Goal: Task Accomplishment & Management: Use online tool/utility

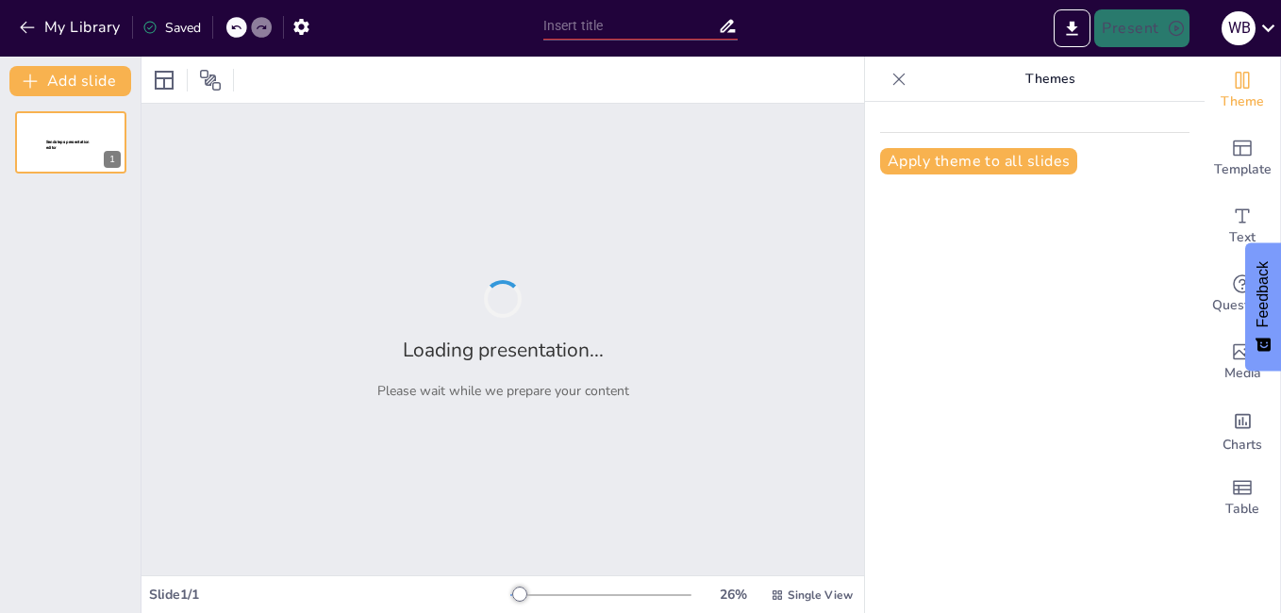
type input "ADECUACIÓNES CUARTOS FRÍOS INDIAS C.O"
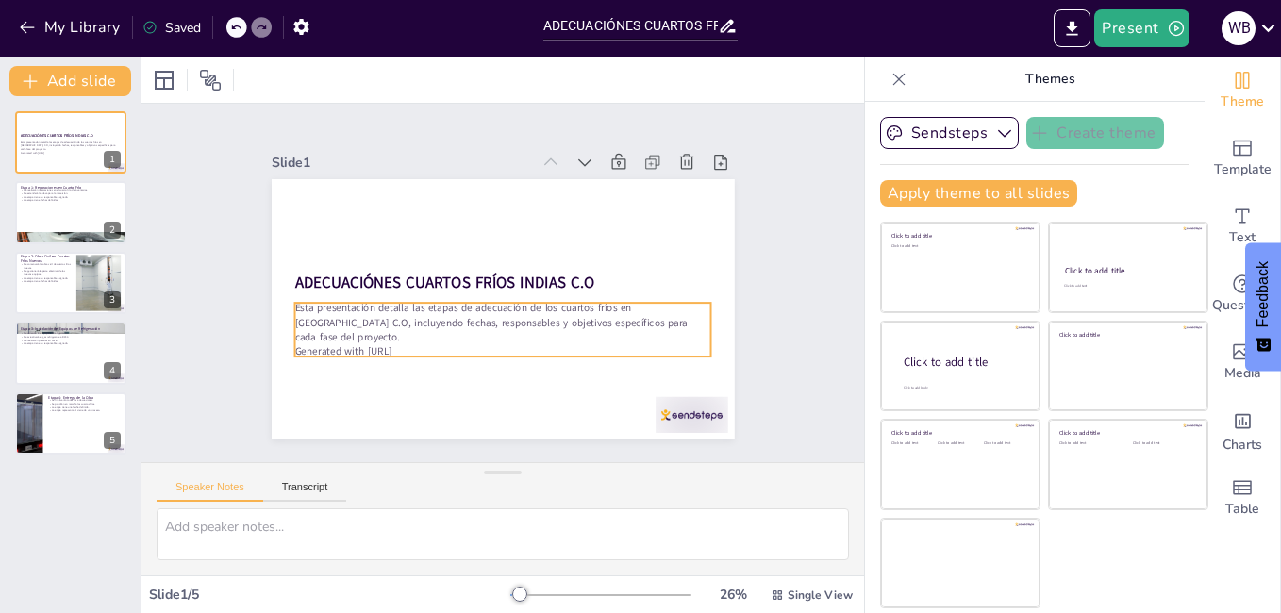
click at [388, 338] on p "Generated with [URL]" at bounding box center [475, 345] width 387 height 183
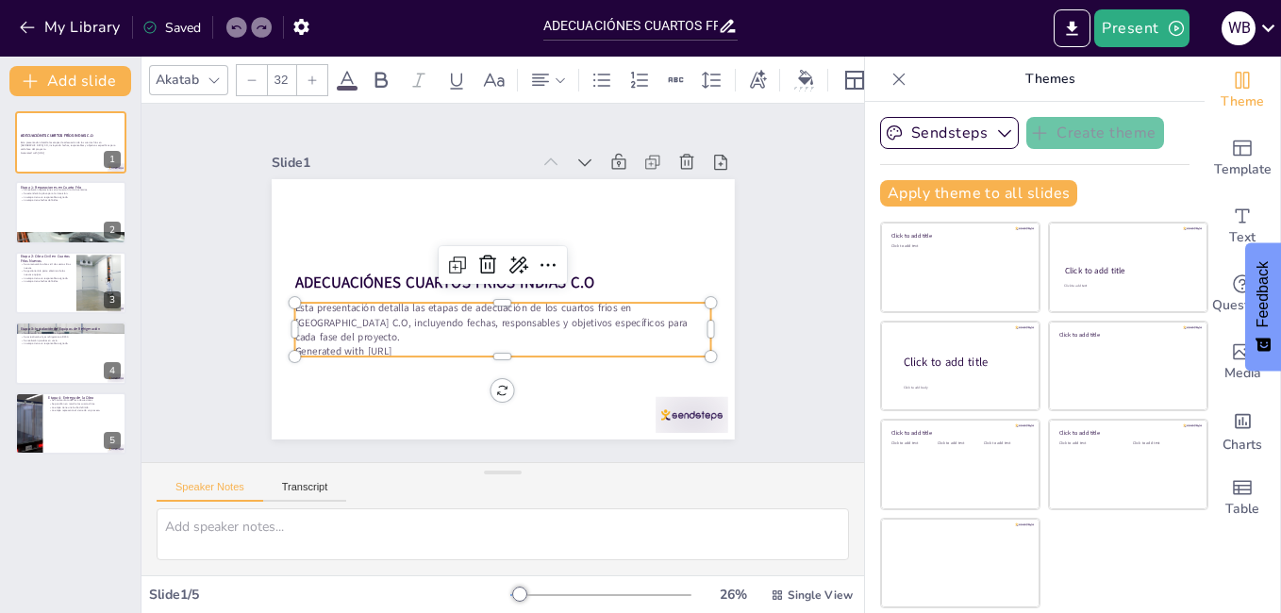
click at [388, 338] on p "Generated with [URL]" at bounding box center [456, 335] width 319 height 290
drag, startPoint x: 413, startPoint y: 336, endPoint x: 329, endPoint y: 338, distance: 83.9
click at [329, 338] on p "Generated with [URL]" at bounding box center [447, 322] width 256 height 345
click at [57, 207] on div at bounding box center [70, 213] width 113 height 64
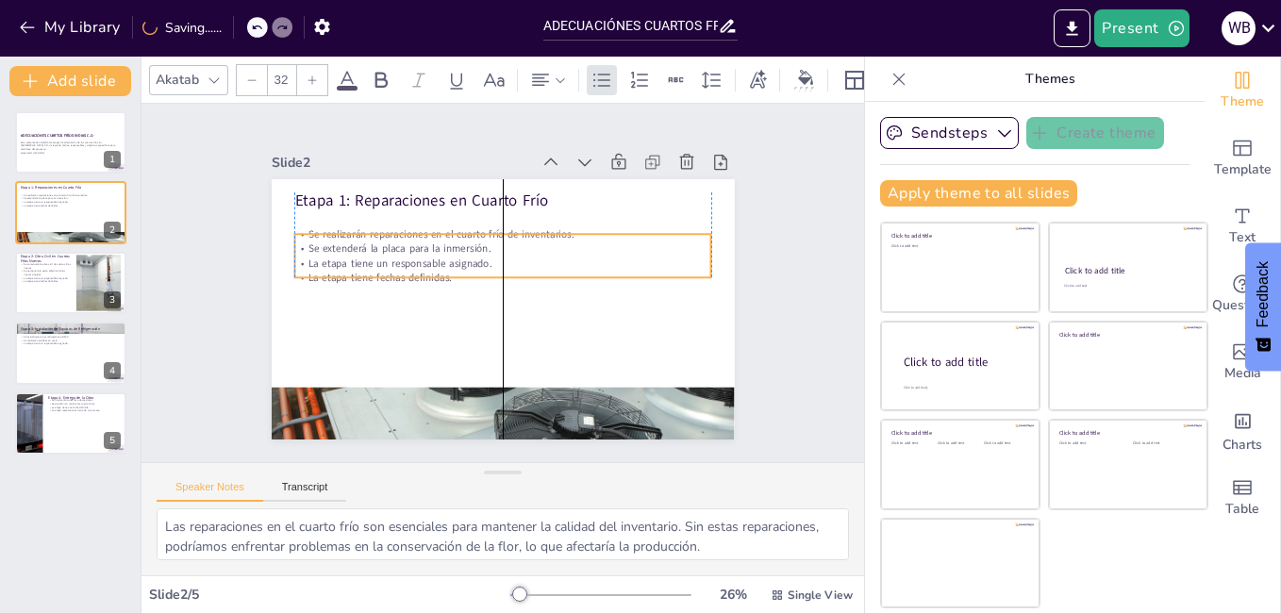
drag, startPoint x: 440, startPoint y: 238, endPoint x: 440, endPoint y: 258, distance: 20.7
click at [440, 258] on p "La etapa tiene un responsable asignado." at bounding box center [517, 269] width 290 height 319
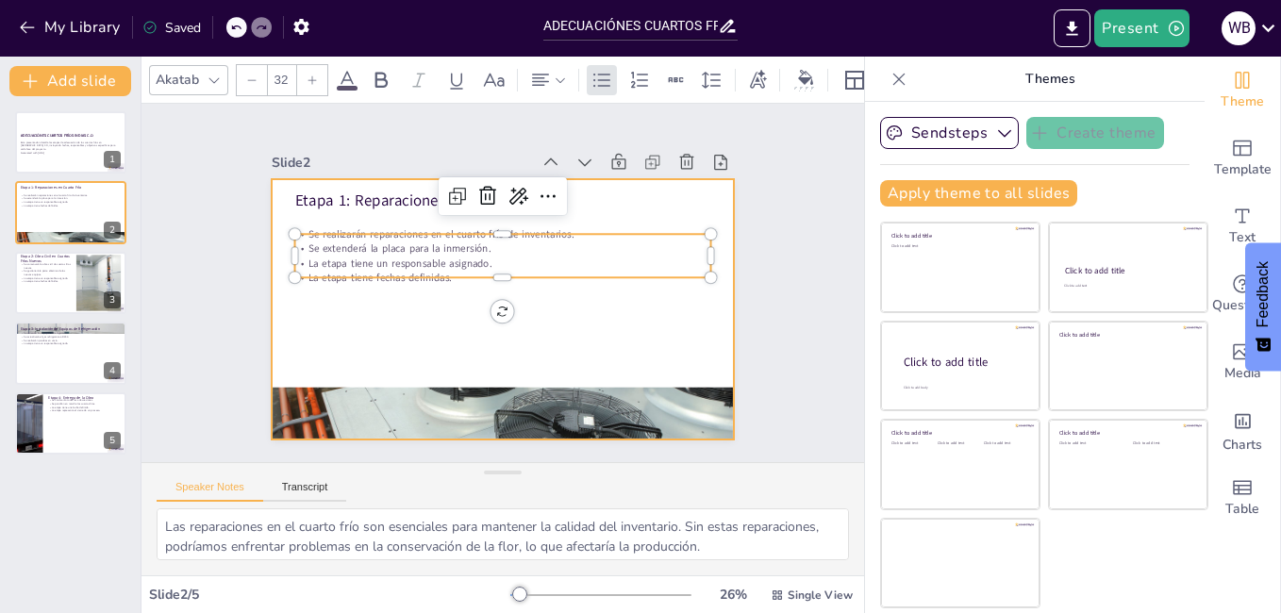
click at [435, 295] on div at bounding box center [482, 300] width 503 height 518
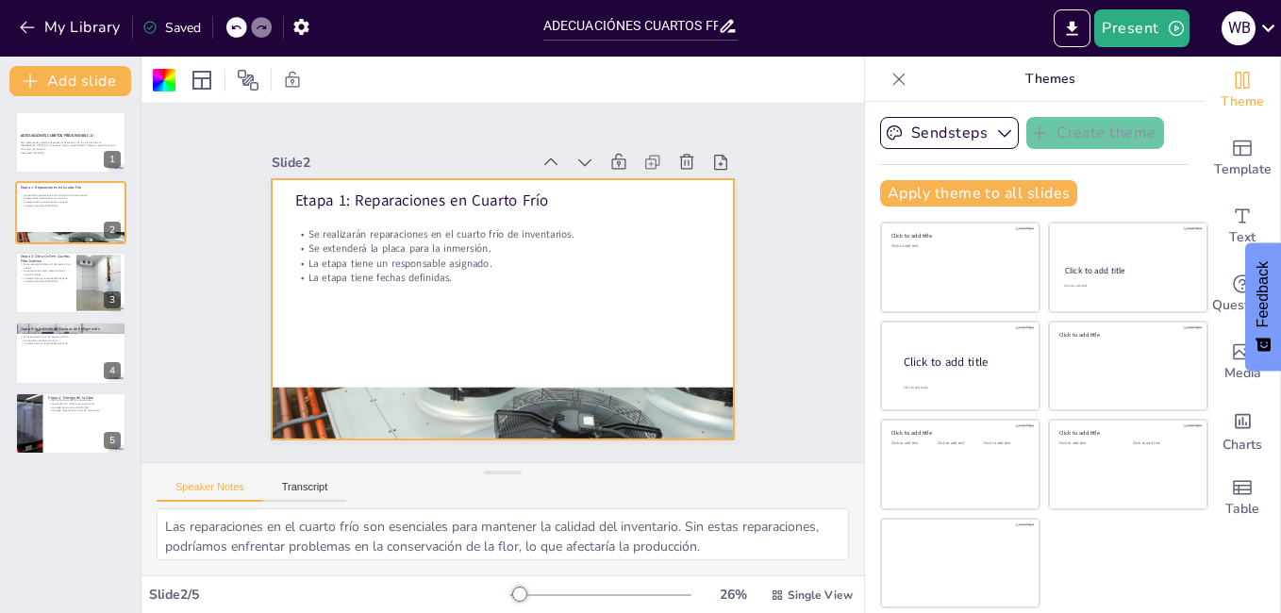
click at [0, 290] on html "My Library Saved ADECUACIÓNES CUARTOS FRÍOS INDIAS C.O Present W B Document fon…" at bounding box center [640, 306] width 1281 height 613
click at [33, 289] on div at bounding box center [70, 283] width 113 height 64
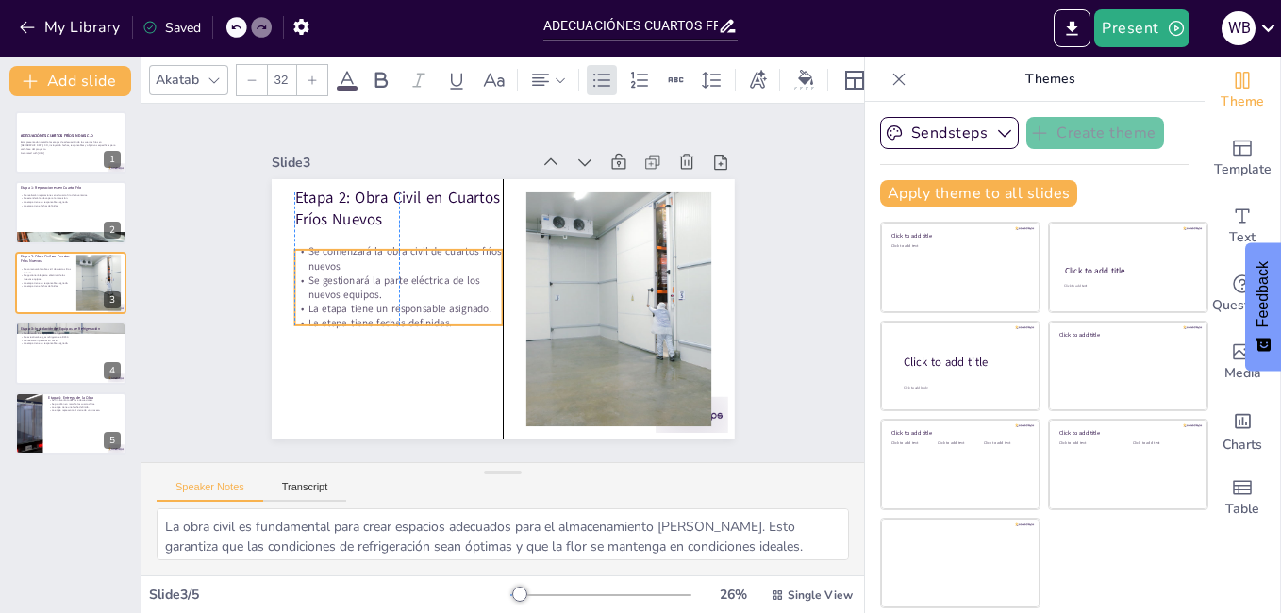
drag, startPoint x: 328, startPoint y: 275, endPoint x: 323, endPoint y: 296, distance: 21.3
click at [370, 296] on p "La etapa tiene un responsable asignado." at bounding box center [428, 206] width 117 height 188
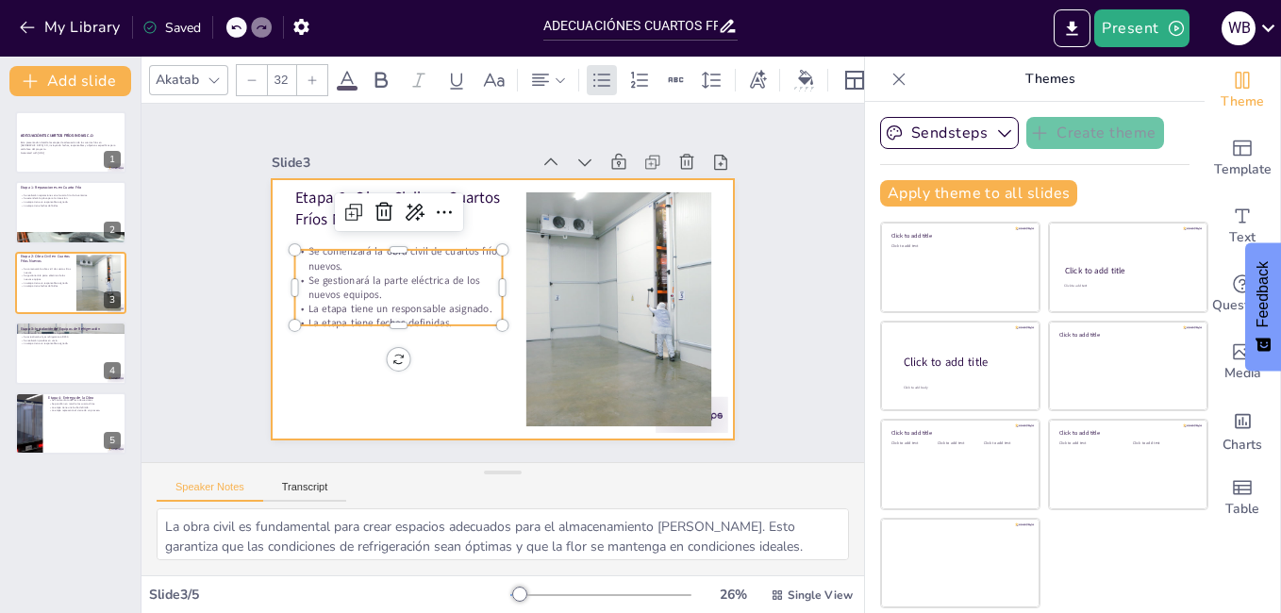
click at [346, 343] on div at bounding box center [494, 257] width 521 height 390
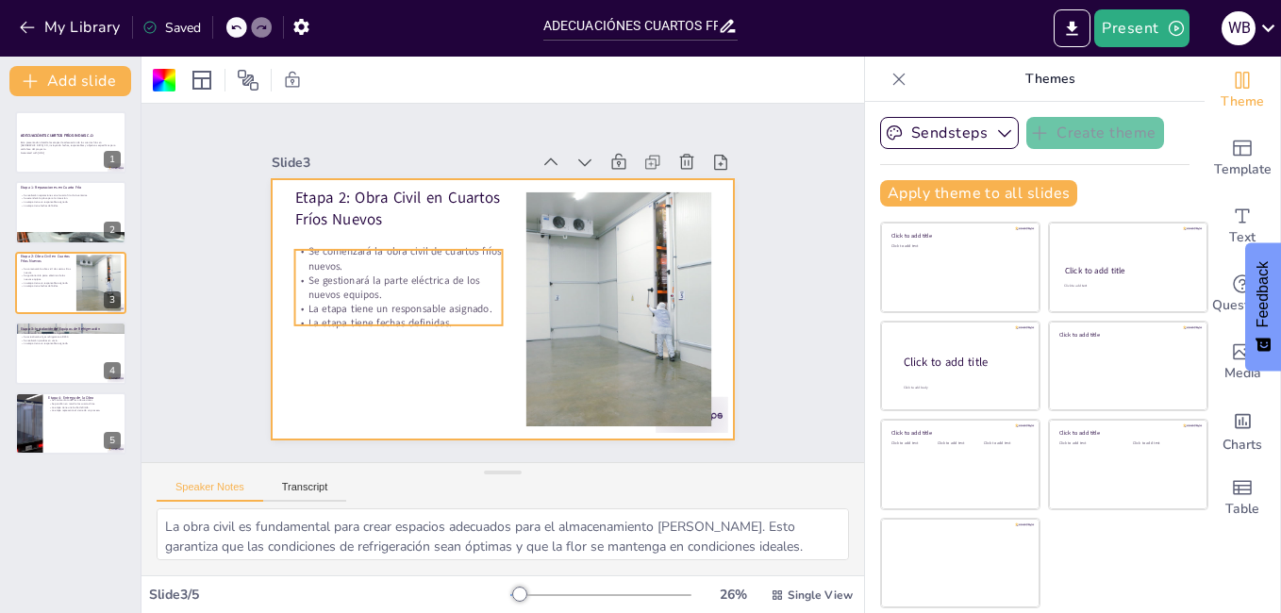
click at [393, 320] on div "Etapa 2: Obra Civil en Cuartos Fríos Nuevos Se comenzará la obra civil de cuart…" at bounding box center [494, 308] width 521 height 390
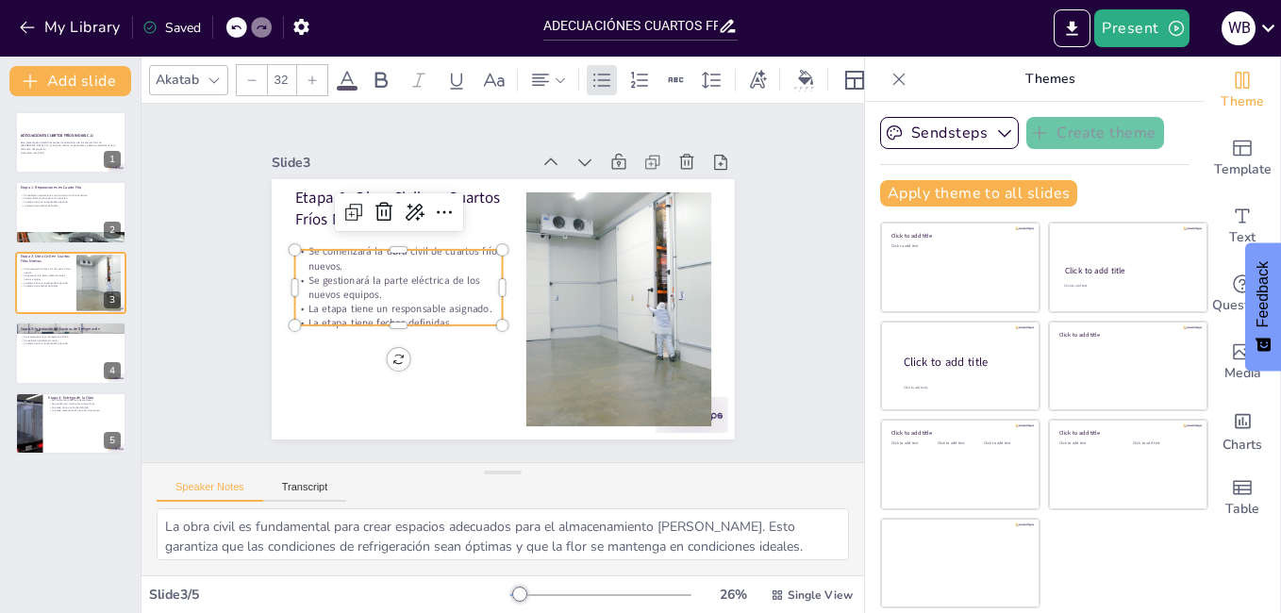
click at [393, 320] on div at bounding box center [388, 297] width 203 height 78
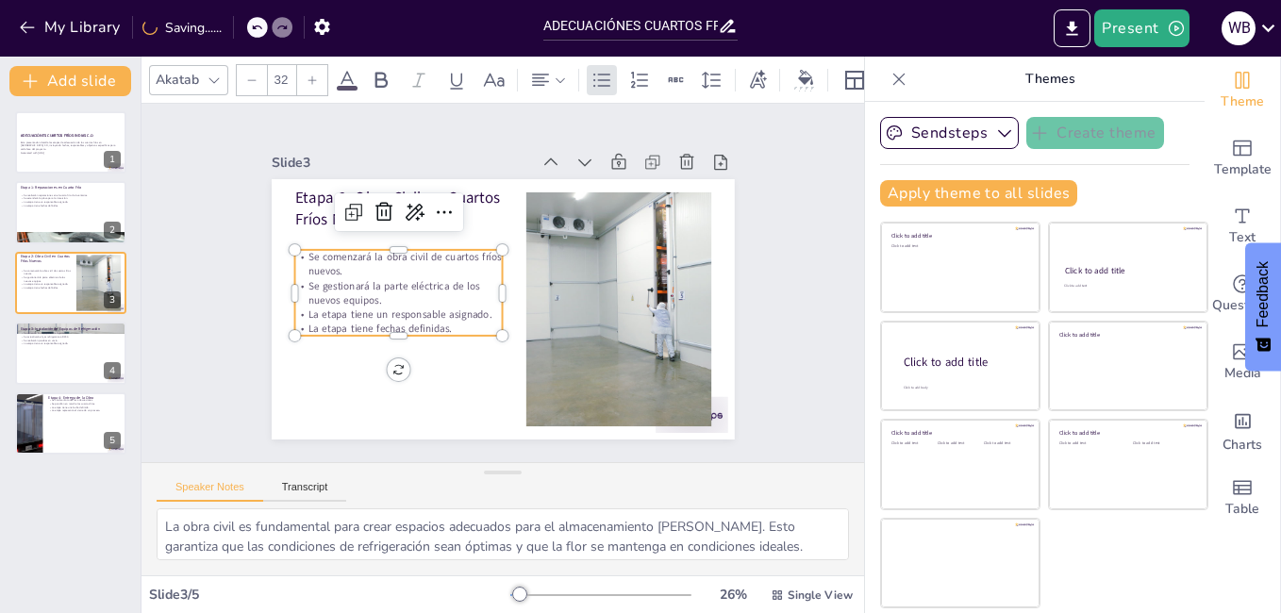
click at [387, 327] on p "La etapa tiene fechas definidas." at bounding box center [390, 270] width 188 height 117
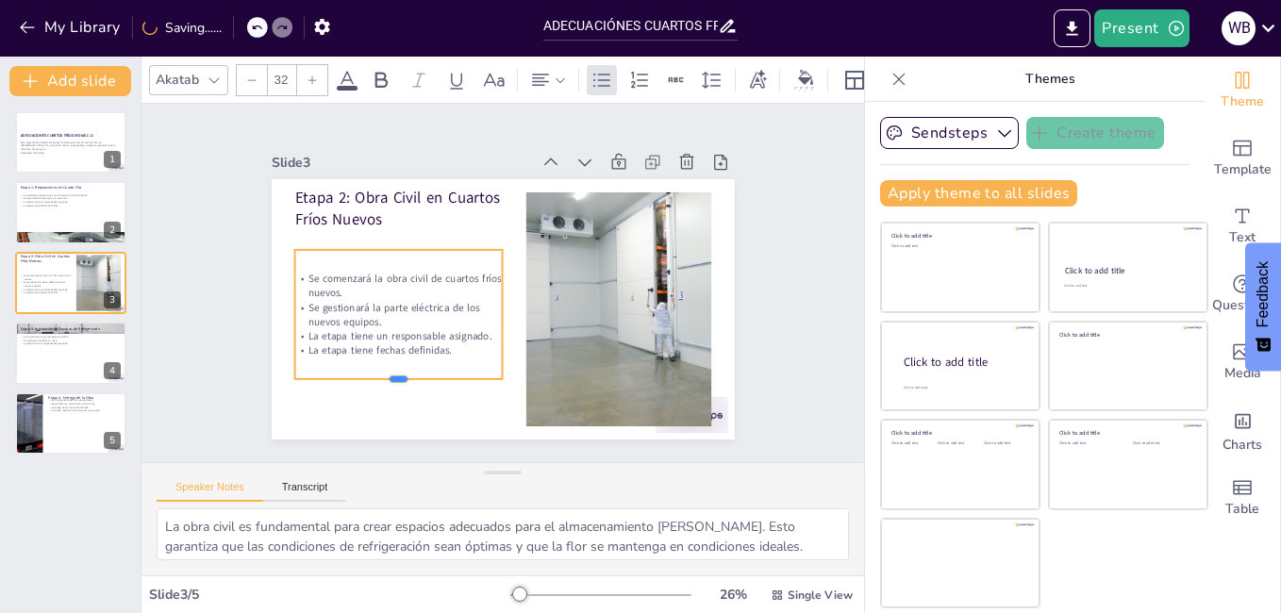
drag, startPoint x: 382, startPoint y: 331, endPoint x: 385, endPoint y: 374, distance: 43.5
click at [385, 349] on div at bounding box center [357, 260] width 135 height 177
click at [439, 349] on p "La etapa tiene fechas definidas." at bounding box center [382, 315] width 203 height 78
click at [437, 346] on p "La etapa tiene fechas definidas." at bounding box center [380, 303] width 196 height 98
click at [437, 313] on p "La etapa tiene fechas definidas." at bounding box center [399, 215] width 98 height 196
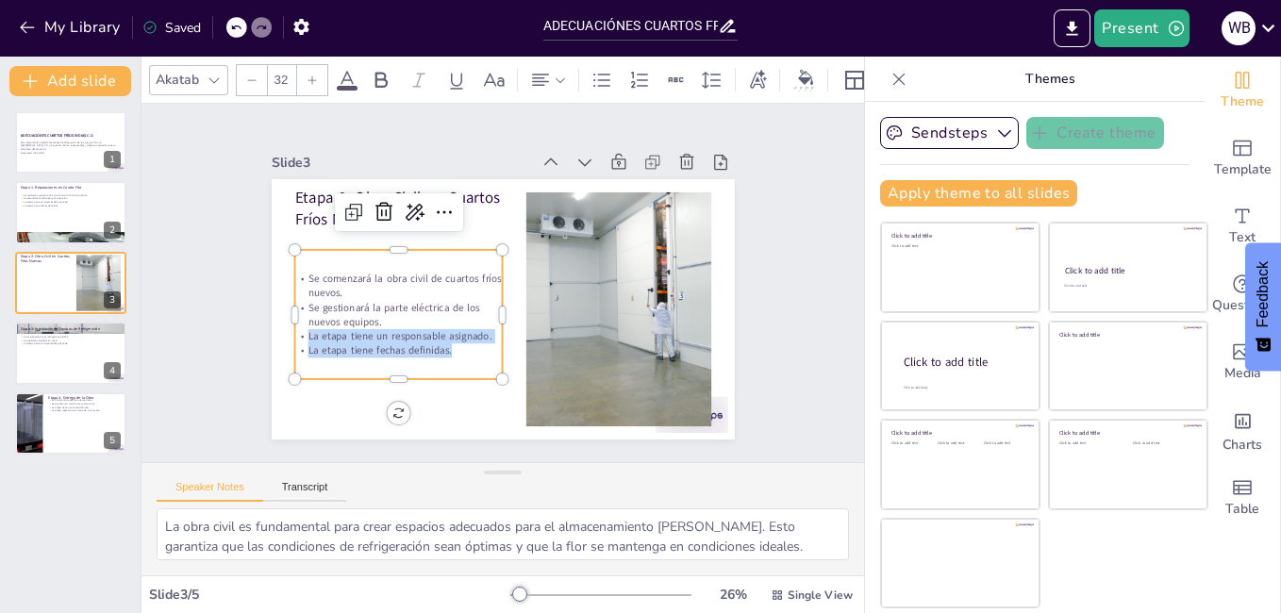
drag, startPoint x: 437, startPoint y: 346, endPoint x: 285, endPoint y: 334, distance: 152.3
click at [298, 334] on div "Se comenzará la obra civil de cuartos fríos nuevos. Se gestionará la parte eléc…" at bounding box center [404, 237] width 212 height 204
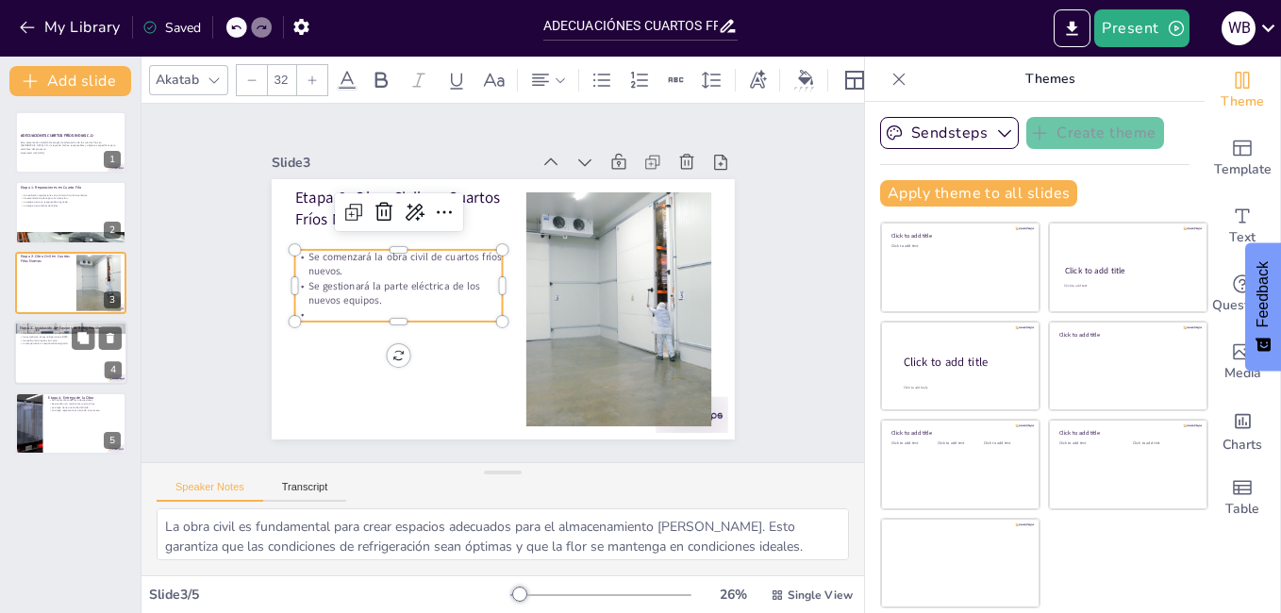
click at [74, 352] on div at bounding box center [70, 353] width 113 height 64
type textarea "La correcta ubicación de los equipos de refrigeración es crítica para asegurar …"
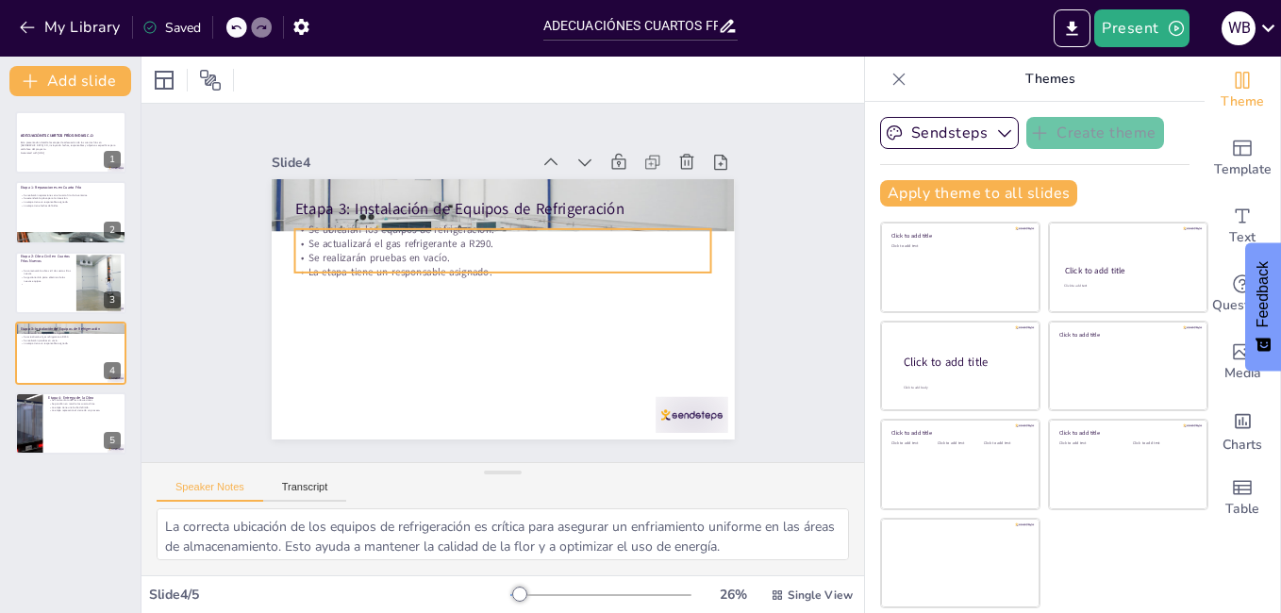
click at [428, 263] on p "La etapa tiene un responsable asignado." at bounding box center [506, 273] width 401 height 142
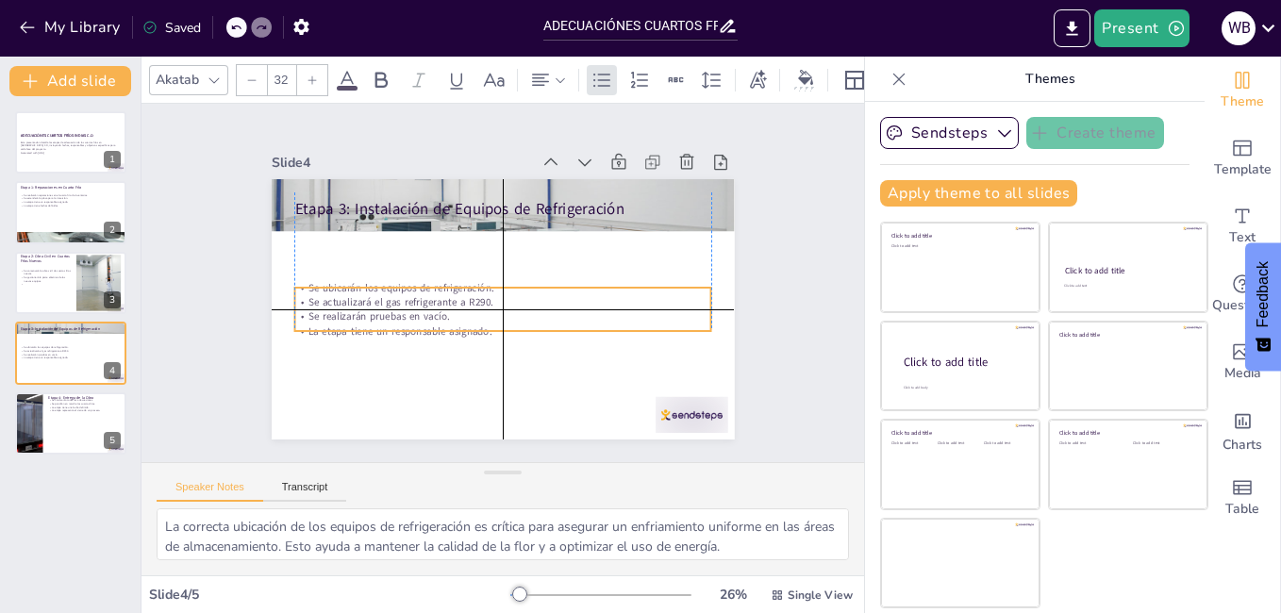
drag, startPoint x: 428, startPoint y: 263, endPoint x: 429, endPoint y: 322, distance: 58.5
click at [429, 322] on p "La etapa tiene un responsable asignado." at bounding box center [468, 315] width 290 height 319
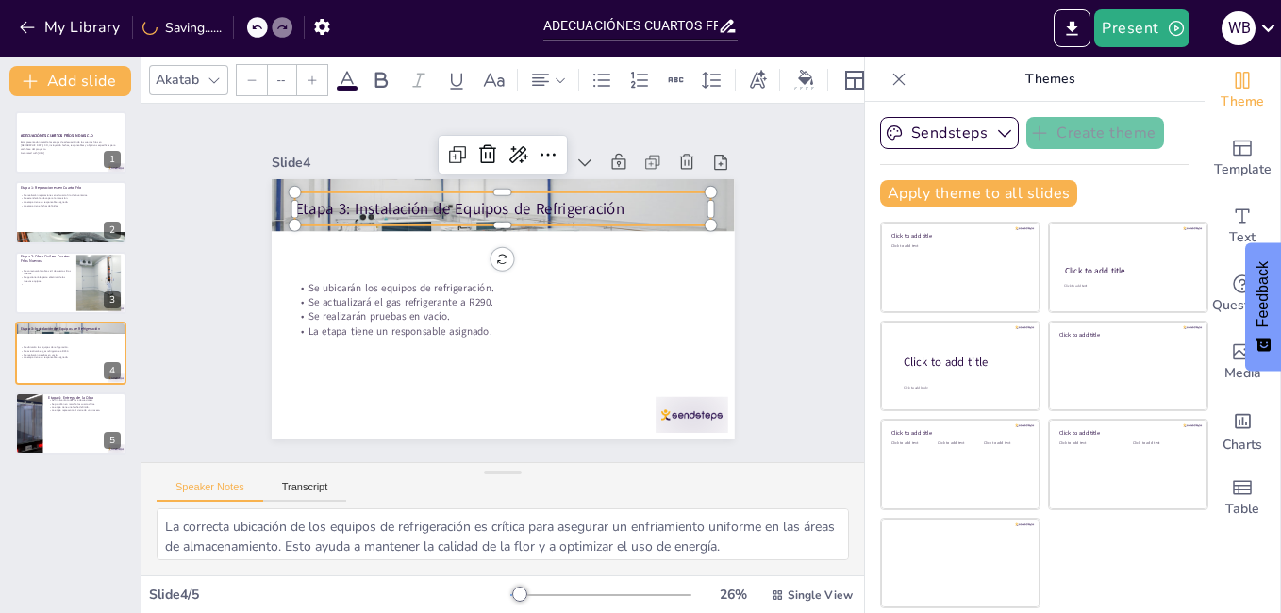
type input "48"
click at [685, 193] on p "Etapa 3: Instalación de Equipos de Refrigeración" at bounding box center [533, 216] width 389 height 190
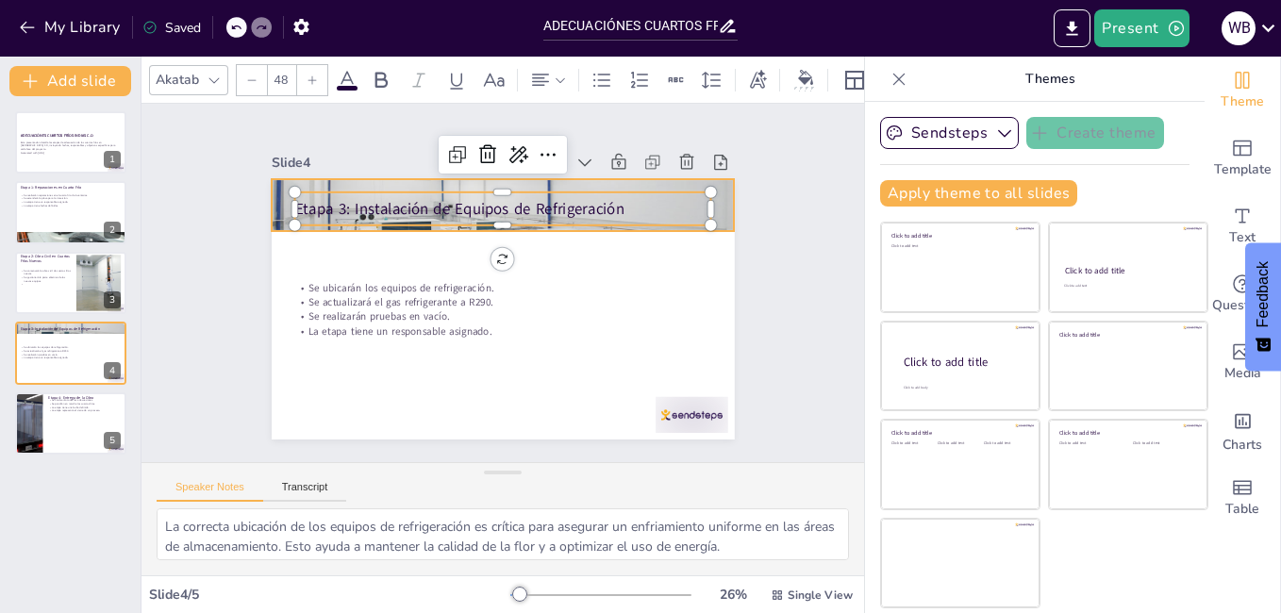
click at [713, 206] on div at bounding box center [559, 231] width 538 height 550
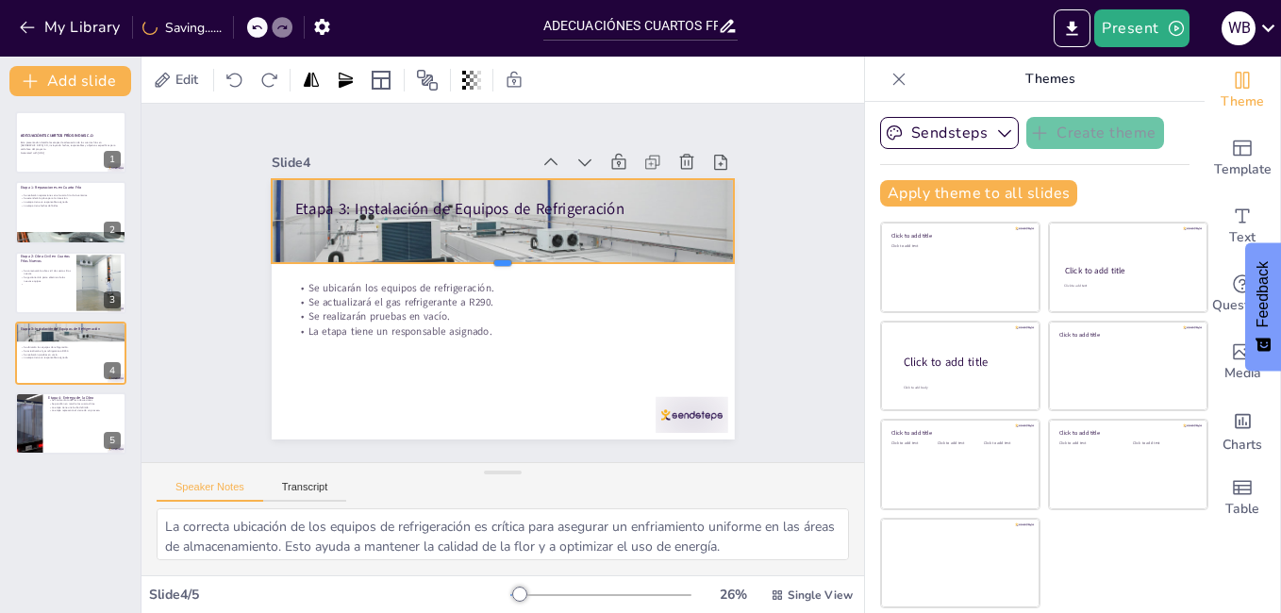
drag, startPoint x: 488, startPoint y: 225, endPoint x: 493, endPoint y: 256, distance: 31.6
click at [493, 256] on div at bounding box center [504, 271] width 462 height 63
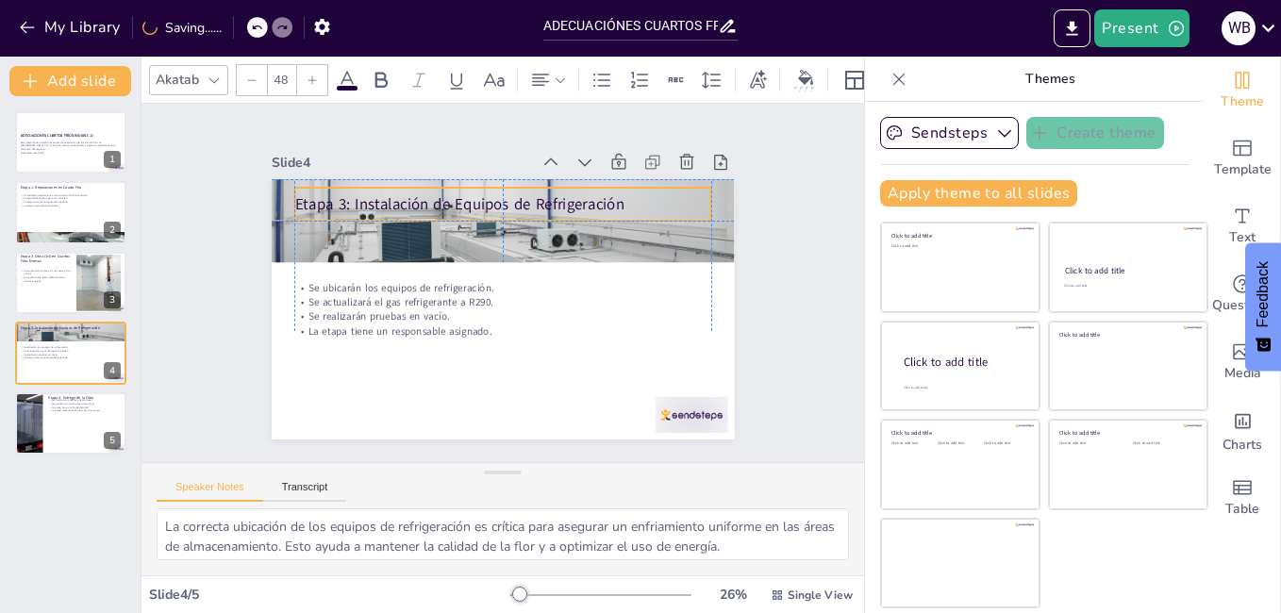
drag, startPoint x: 493, startPoint y: 202, endPoint x: 492, endPoint y: 190, distance: 11.4
click at [492, 329] on p "Etapa 3: Instalación de Equipos de Refrigeración" at bounding box center [495, 361] width 417 height 65
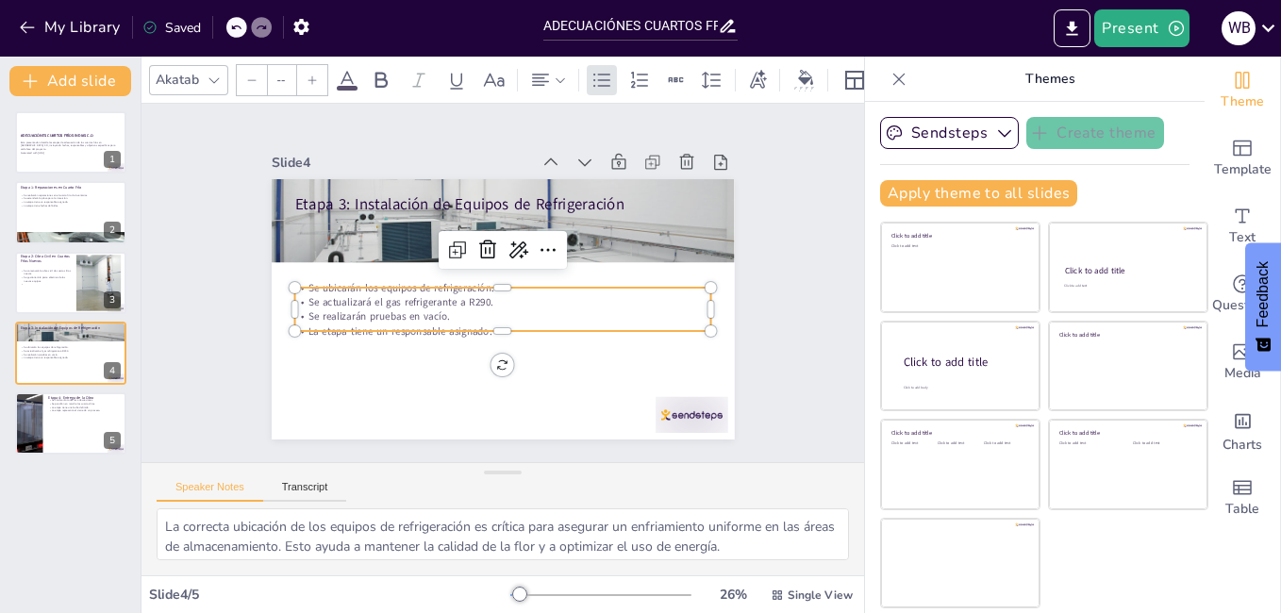
type input "32"
click at [430, 315] on p "Se realizarán pruebas en vacío." at bounding box center [486, 312] width 368 height 221
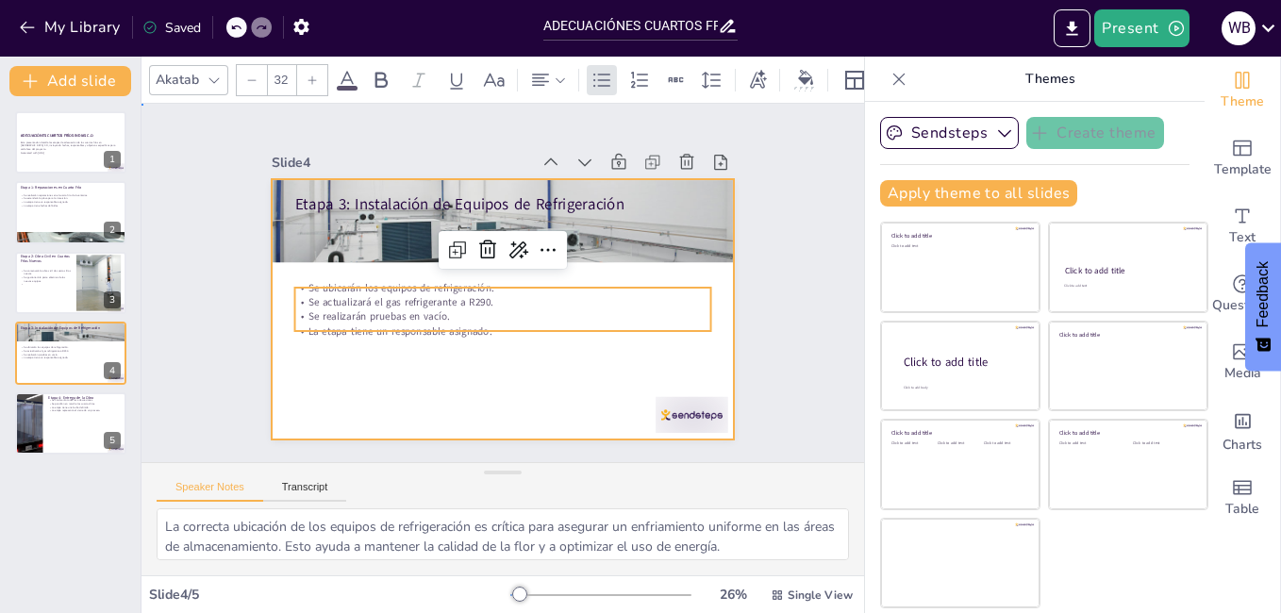
click at [440, 343] on div at bounding box center [483, 300] width 503 height 518
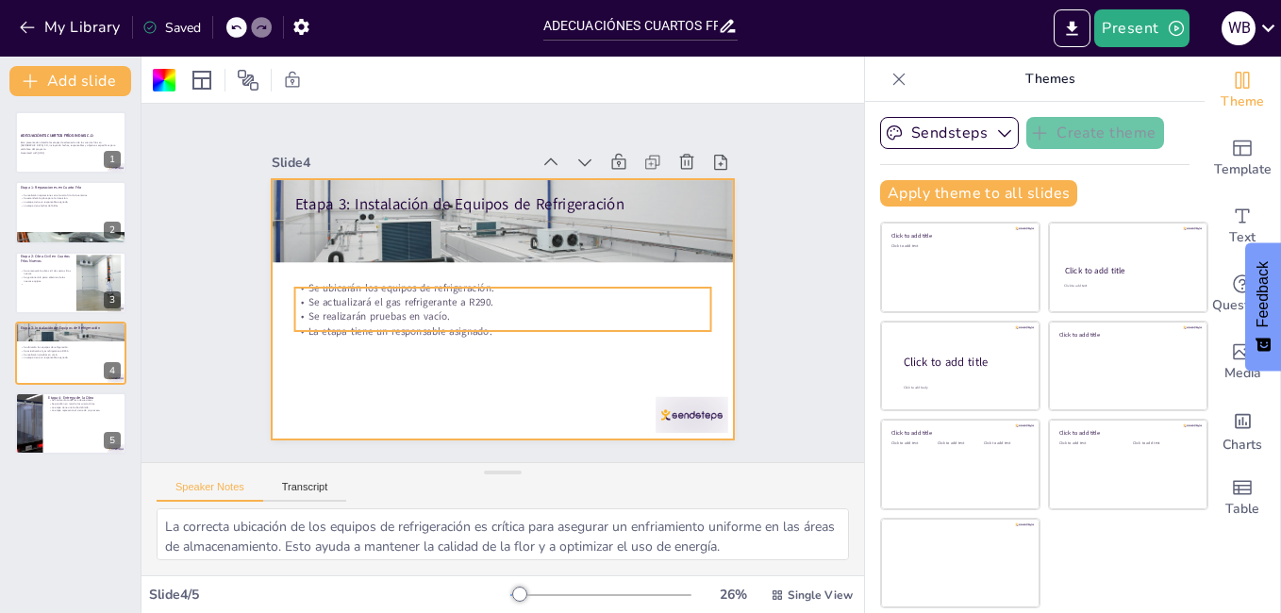
click at [436, 330] on div "Etapa 3: Instalación de Equipos de Refrigeración Se ubicarán los equipos de ref…" at bounding box center [494, 308] width 521 height 390
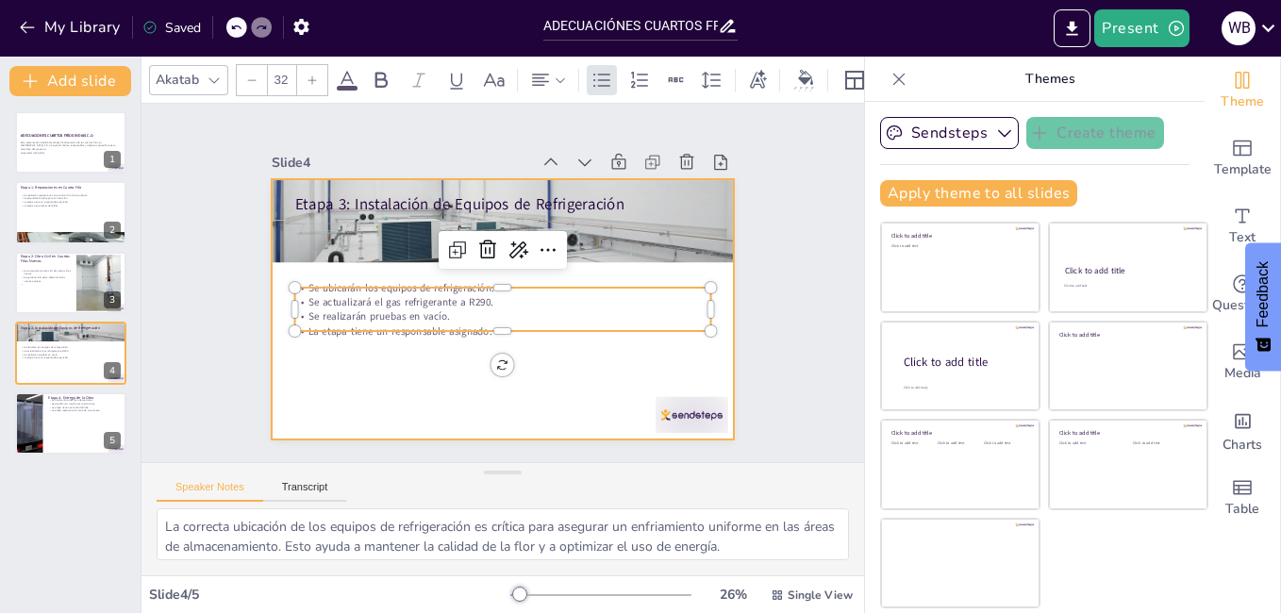
click at [429, 365] on div at bounding box center [482, 266] width 503 height 518
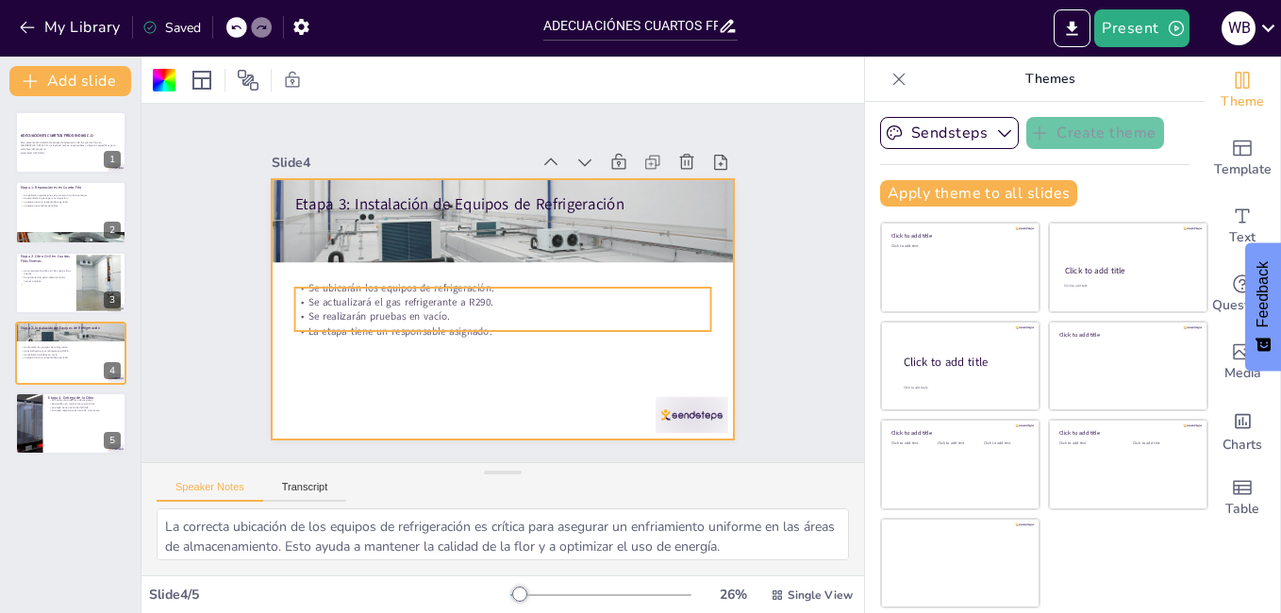
click at [429, 327] on div "Etapa 3: Instalación de Equipos de Refrigeración Se ubicarán los equipos de ref…" at bounding box center [486, 304] width 527 height 483
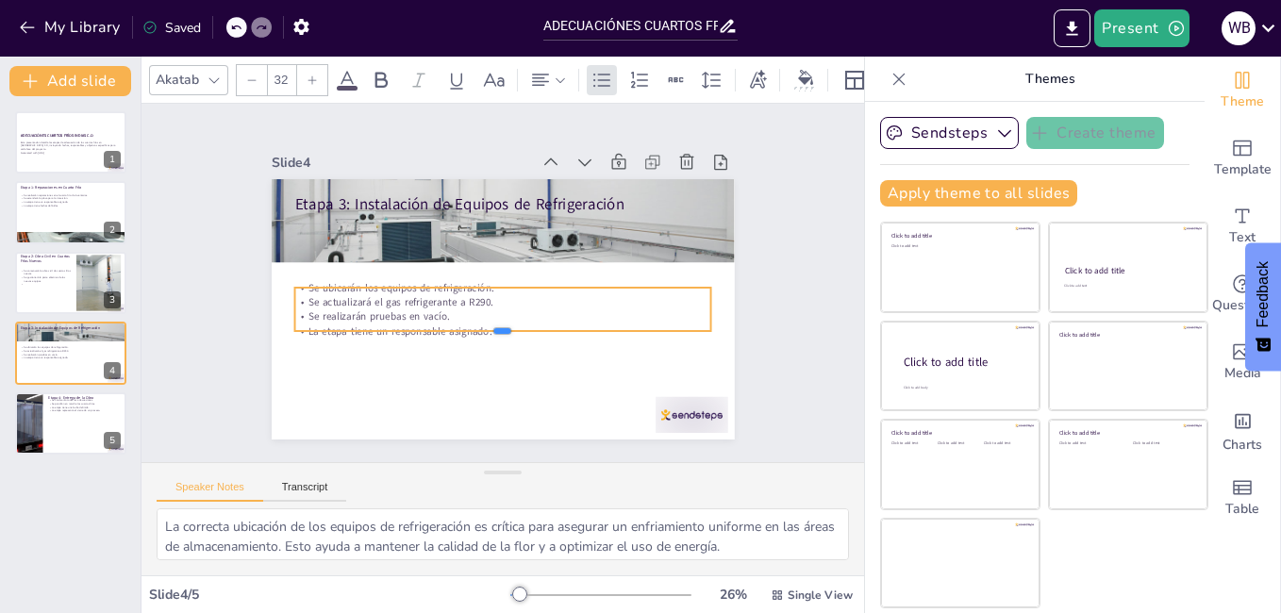
click at [429, 327] on div at bounding box center [491, 337] width 410 height 101
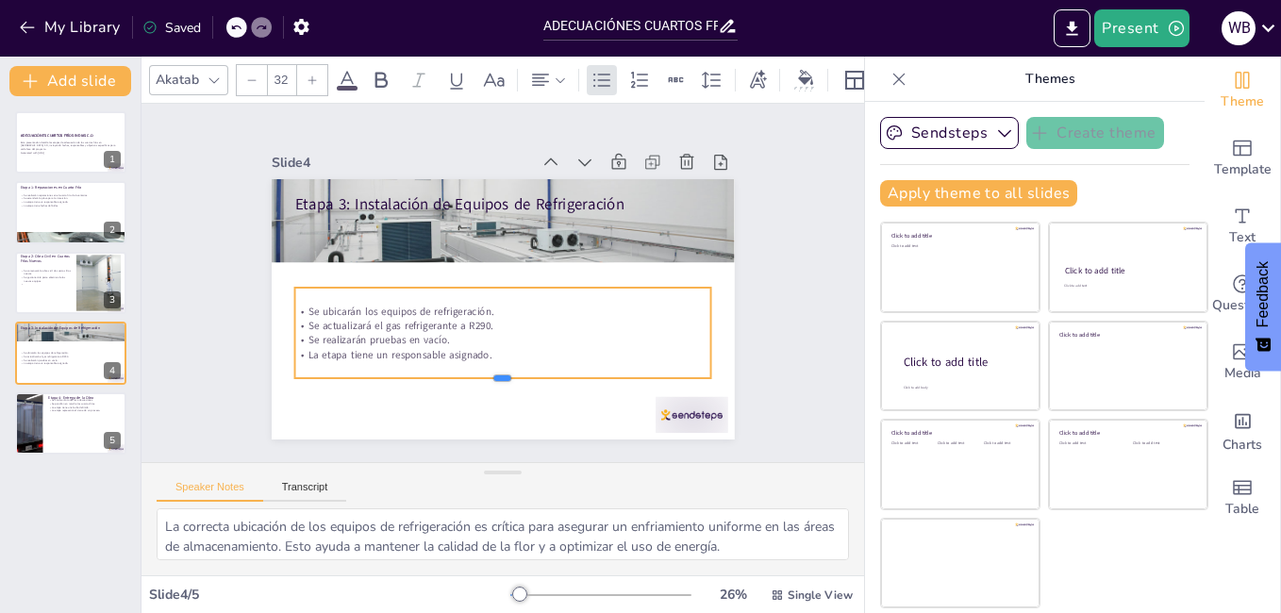
drag, startPoint x: 485, startPoint y: 338, endPoint x: 490, endPoint y: 371, distance: 33.5
click at [490, 371] on div at bounding box center [408, 324] width 183 height 387
click at [455, 351] on p "La etapa tiene un responsable asignado." at bounding box center [473, 348] width 387 height 183
click at [455, 351] on p "La etapa tiene un responsable asignado." at bounding box center [432, 268] width 101 height 410
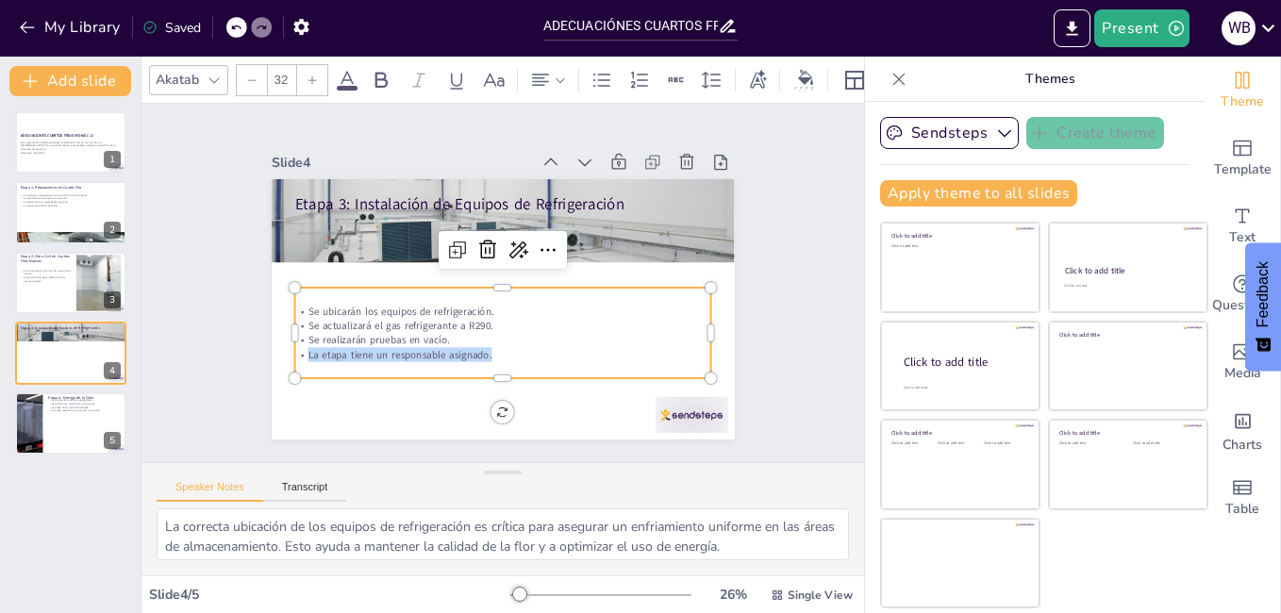
drag, startPoint x: 476, startPoint y: 348, endPoint x: 291, endPoint y: 351, distance: 184.9
click at [403, 351] on p "La etapa tiene un responsable asignado." at bounding box center [432, 291] width 58 height 416
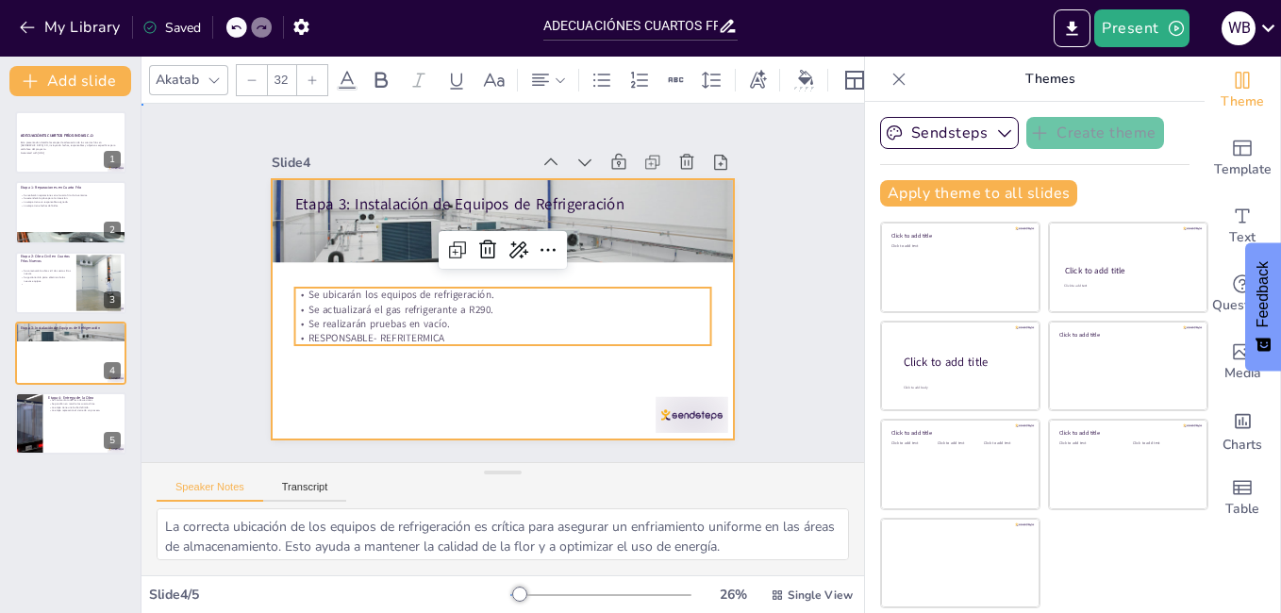
click at [442, 394] on div at bounding box center [489, 305] width 531 height 456
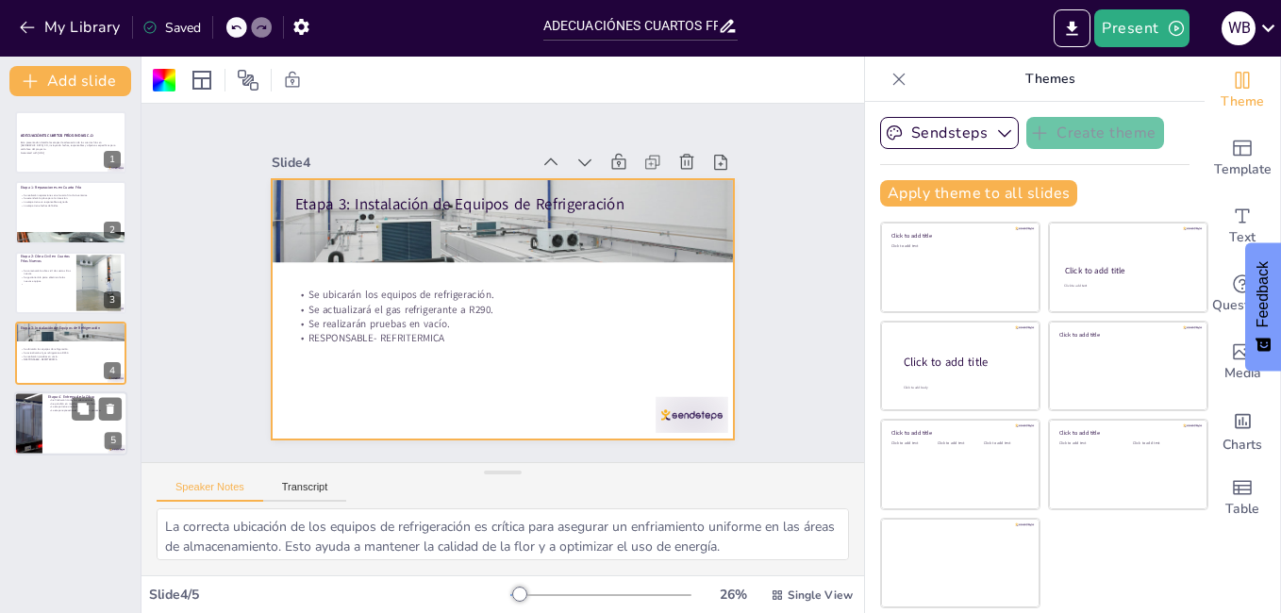
click at [43, 439] on div at bounding box center [70, 423] width 113 height 64
type textarea "La finalización de todas las adecuaciones es un hito significativo. Esto garant…"
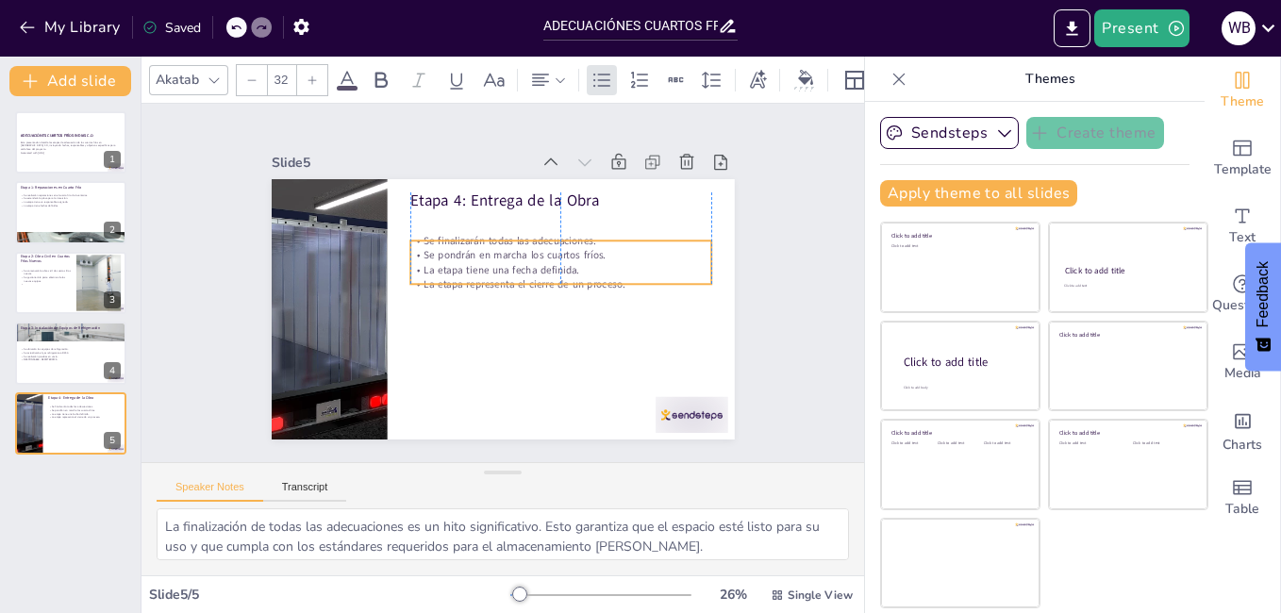
drag, startPoint x: 510, startPoint y: 243, endPoint x: 514, endPoint y: 271, distance: 27.6
click at [514, 271] on p "La etapa representa el cierre de un proceso." at bounding box center [555, 308] width 281 height 136
drag, startPoint x: 549, startPoint y: 278, endPoint x: 550, endPoint y: 297, distance: 18.9
click at [550, 297] on div at bounding box center [528, 341] width 234 height 212
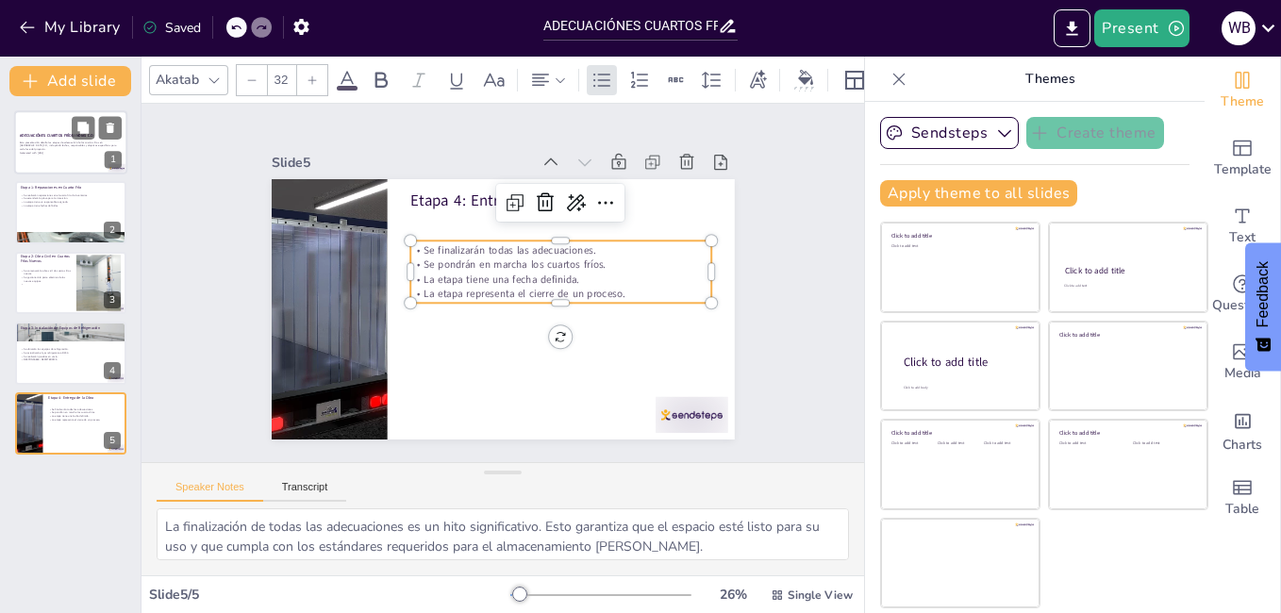
click at [48, 146] on p "Esta presentación detalla las etapas de adecuación de los cuartos fríos en [GEO…" at bounding box center [71, 146] width 102 height 10
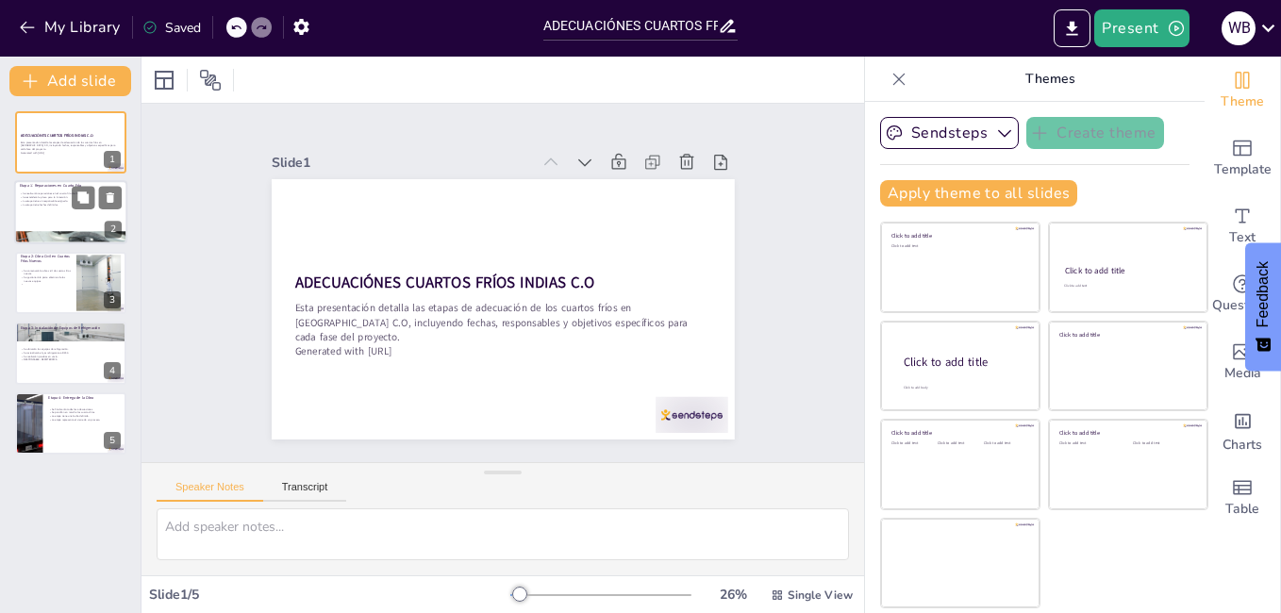
click at [58, 207] on div at bounding box center [70, 213] width 113 height 64
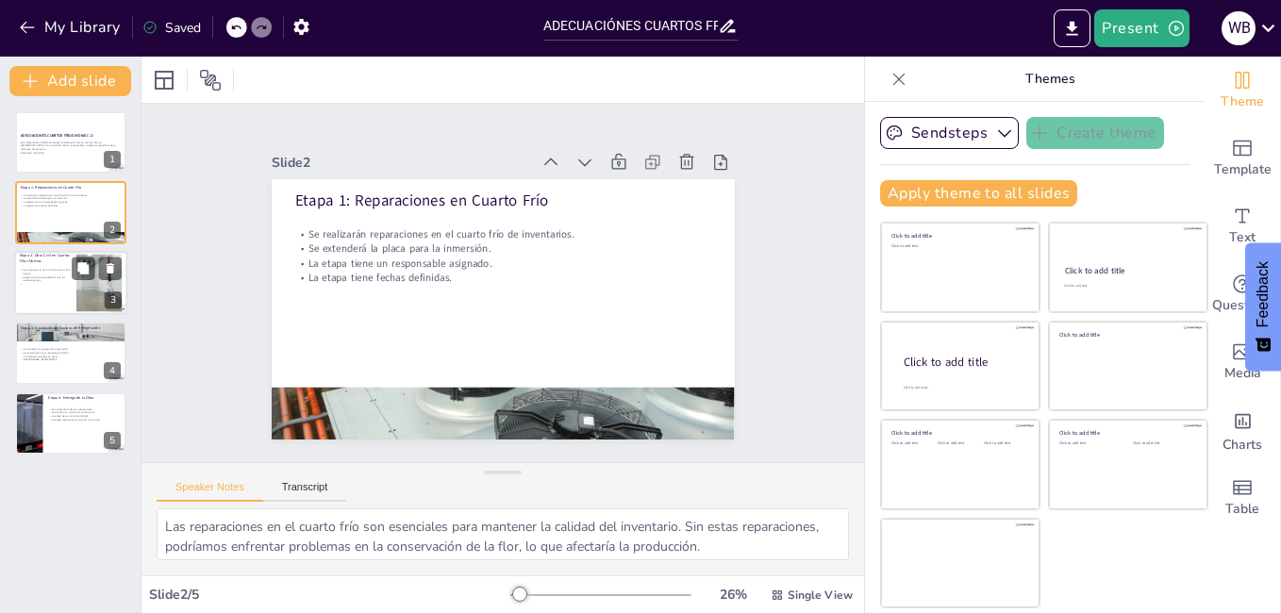
click at [41, 293] on div at bounding box center [70, 283] width 113 height 64
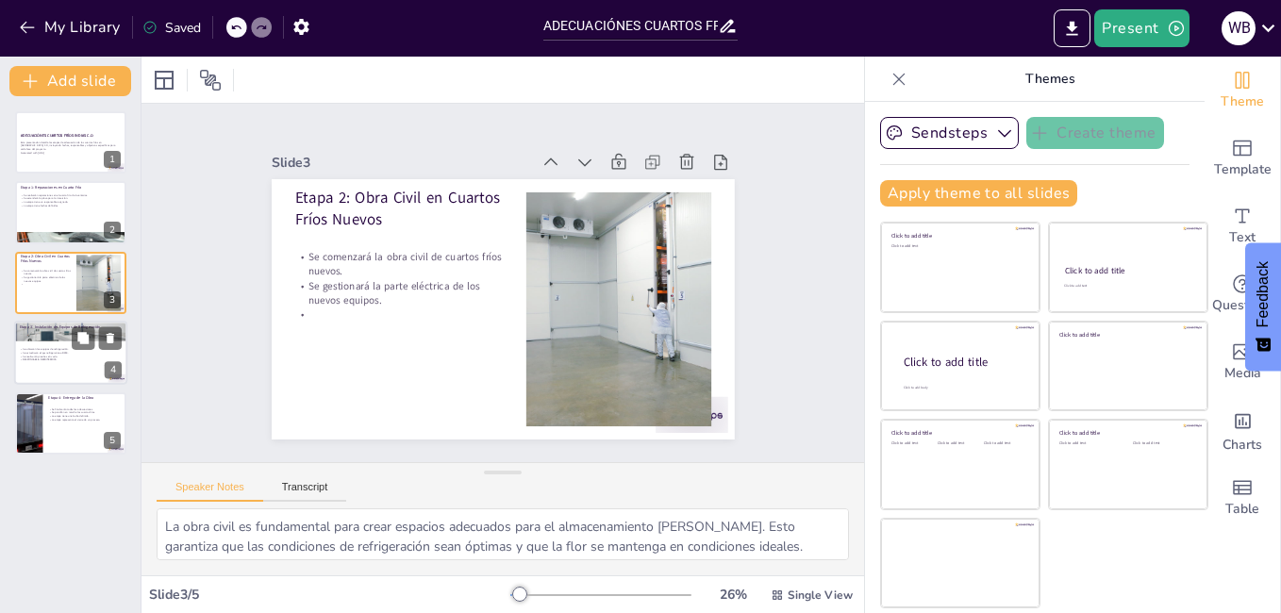
click at [56, 355] on p "Se realizarán pruebas en vacío." at bounding box center [71, 357] width 102 height 4
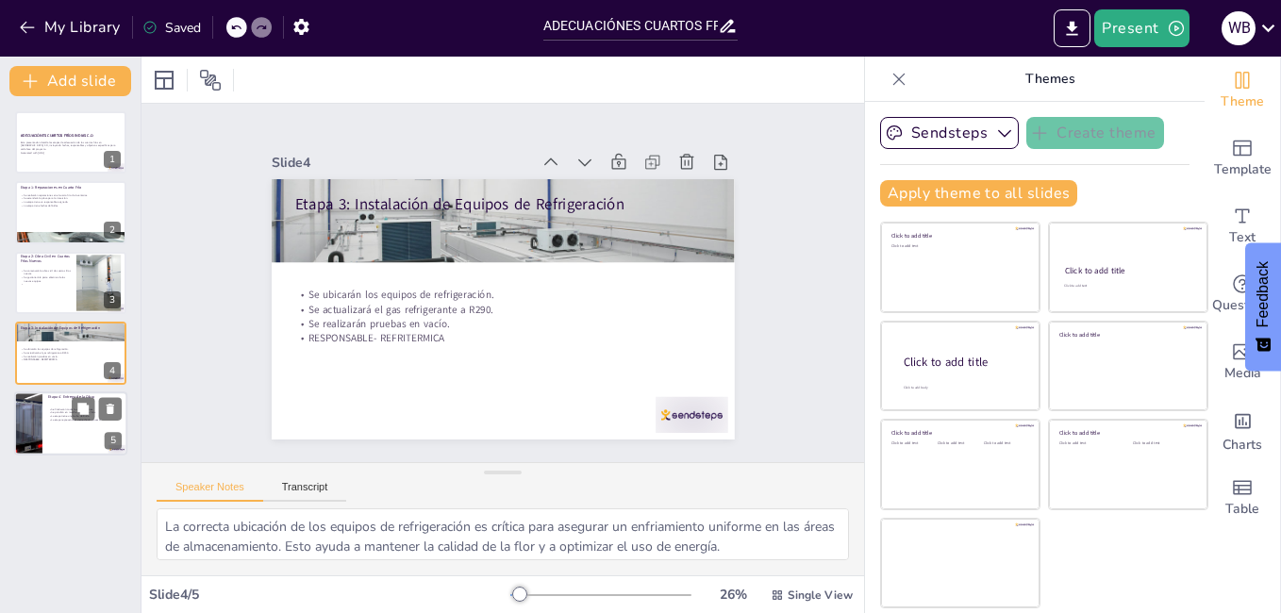
click at [73, 431] on div at bounding box center [70, 423] width 113 height 64
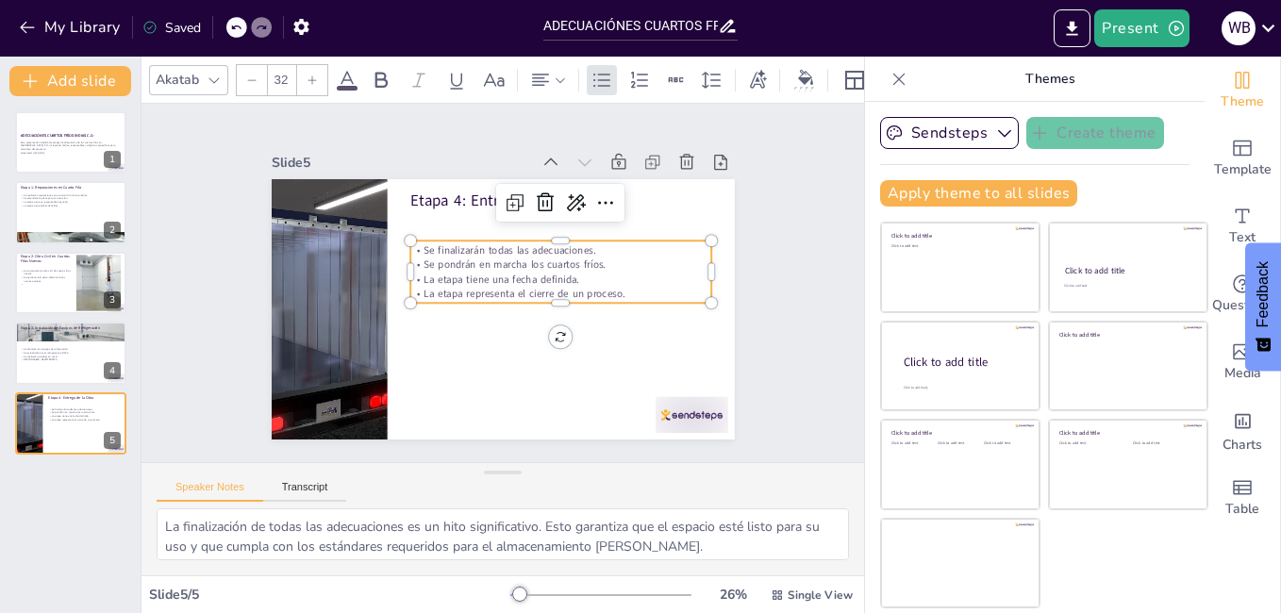
click at [521, 245] on p "Se finalizarán todas las adecuaciones." at bounding box center [570, 283] width 268 height 163
click at [80, 199] on icon at bounding box center [82, 197] width 11 height 11
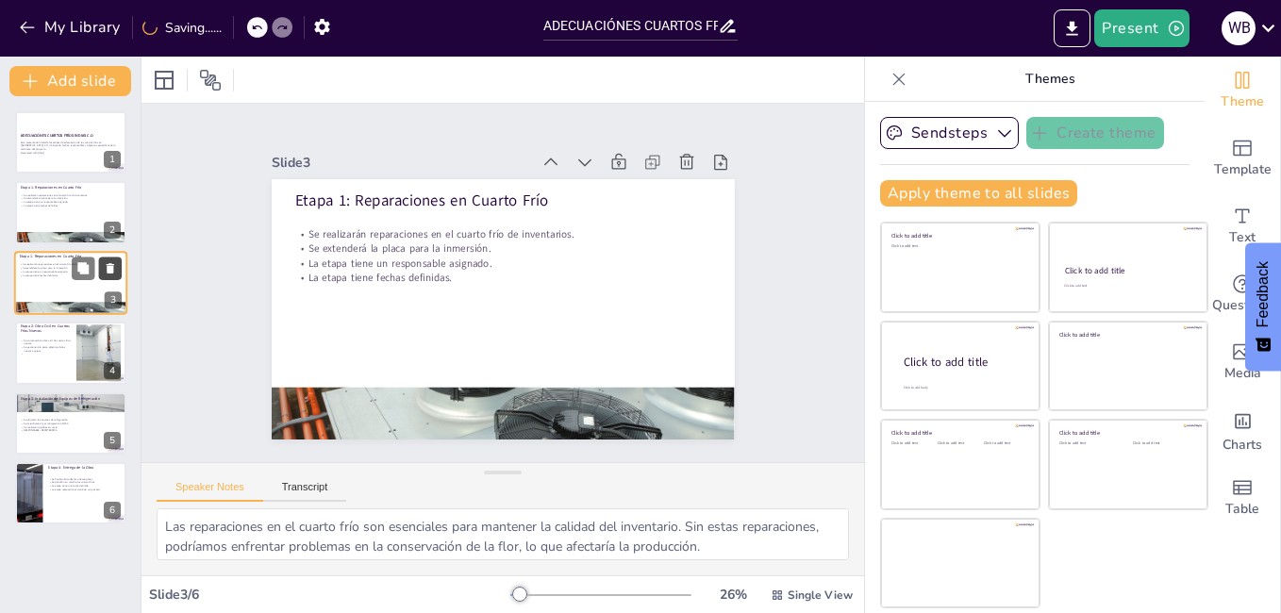
click at [114, 265] on icon at bounding box center [110, 267] width 13 height 13
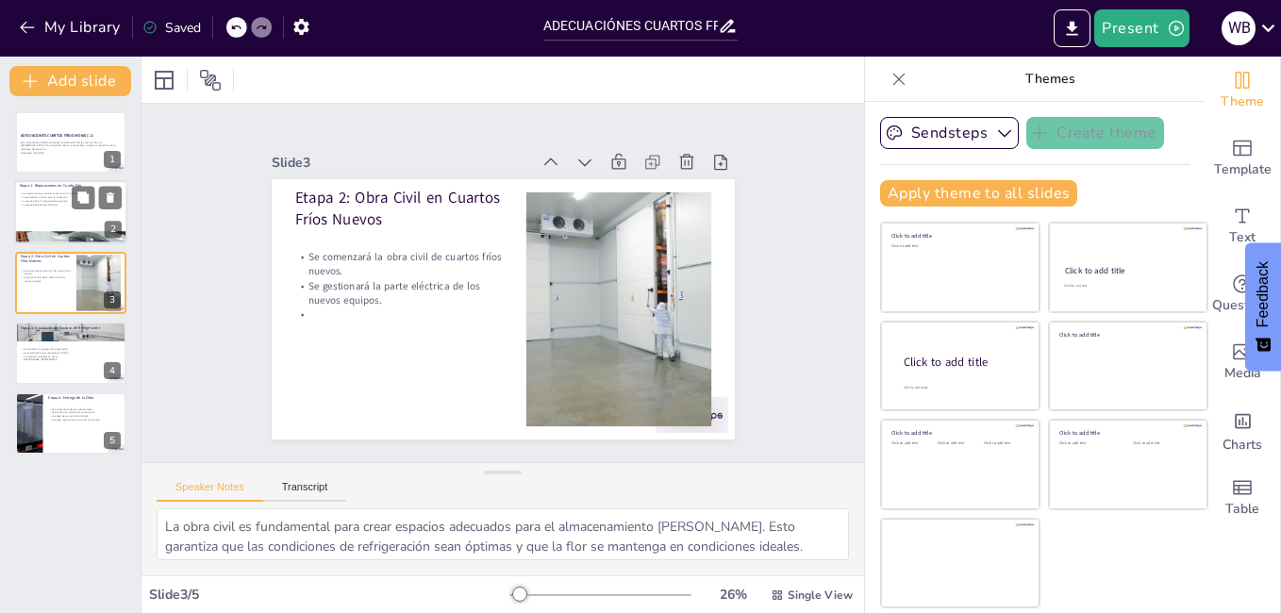
click at [45, 207] on div at bounding box center [70, 213] width 113 height 64
type textarea "Las reparaciones en el cuarto frío son esenciales para mantener la calidad del …"
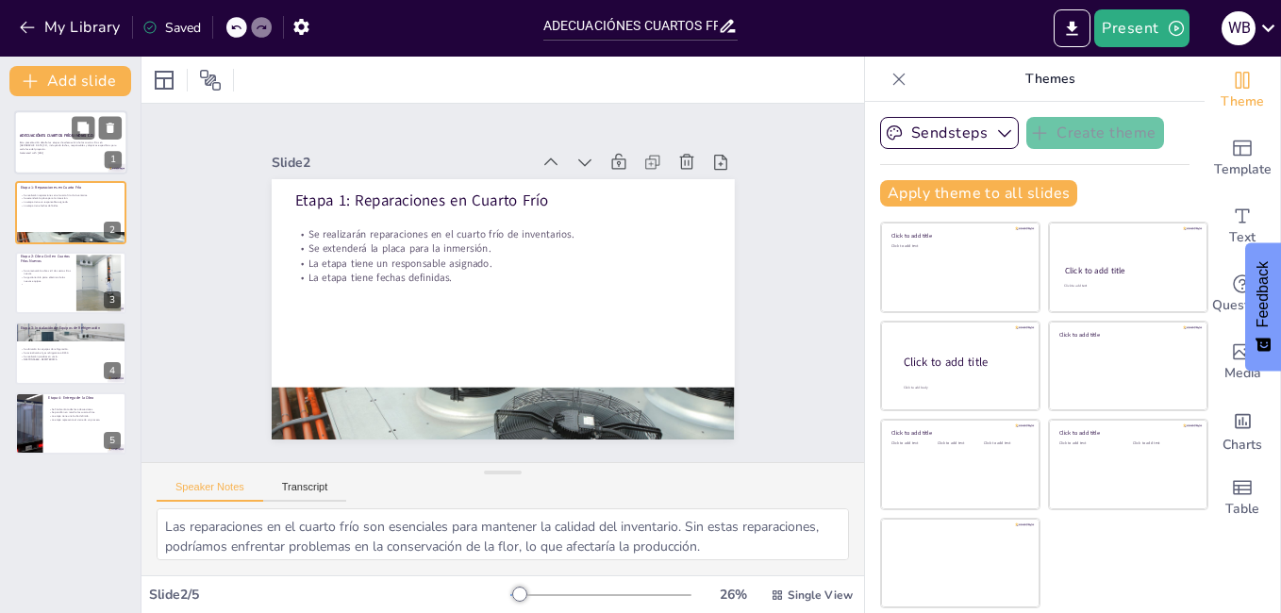
click at [23, 133] on strong "ADECUACIÓNES CUARTOS FRÍOS INDIAS C.O" at bounding box center [57, 135] width 74 height 5
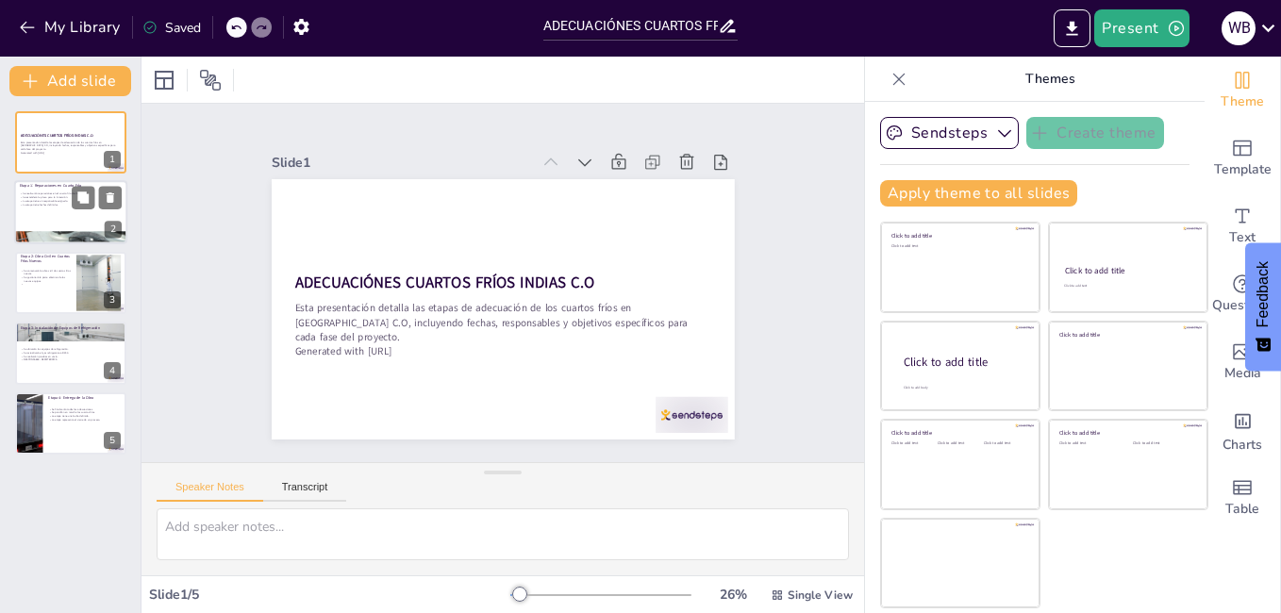
click at [61, 225] on div at bounding box center [70, 213] width 113 height 64
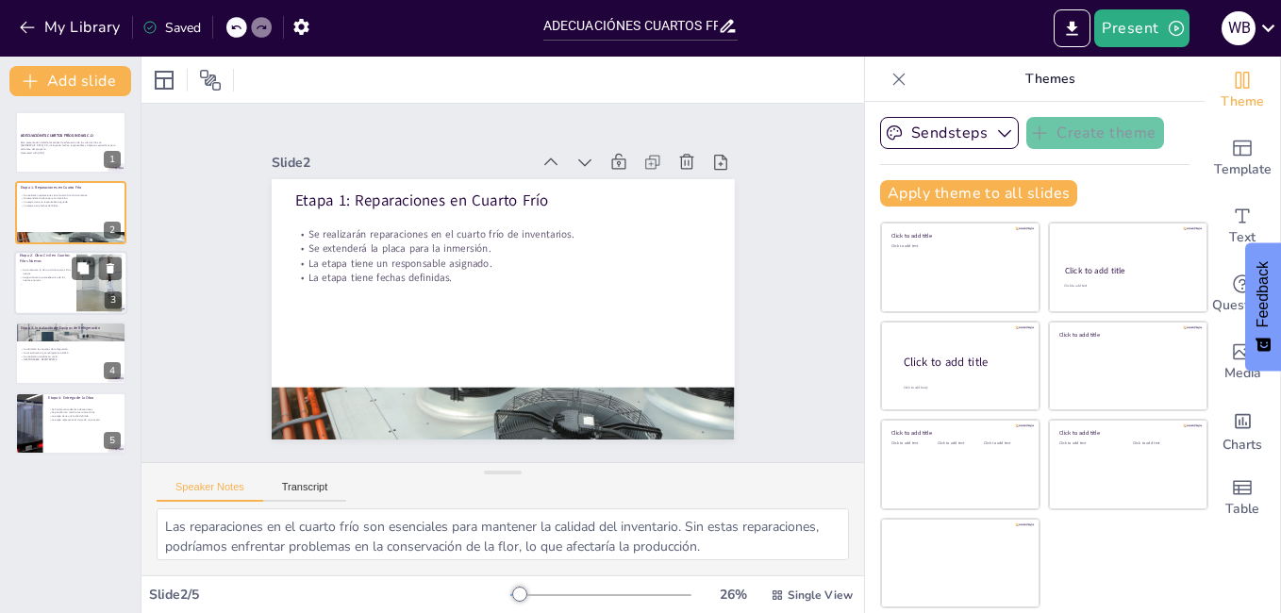
click at [53, 275] on p "Se gestionará la parte eléctrica de los nuevos equipos." at bounding box center [45, 278] width 51 height 7
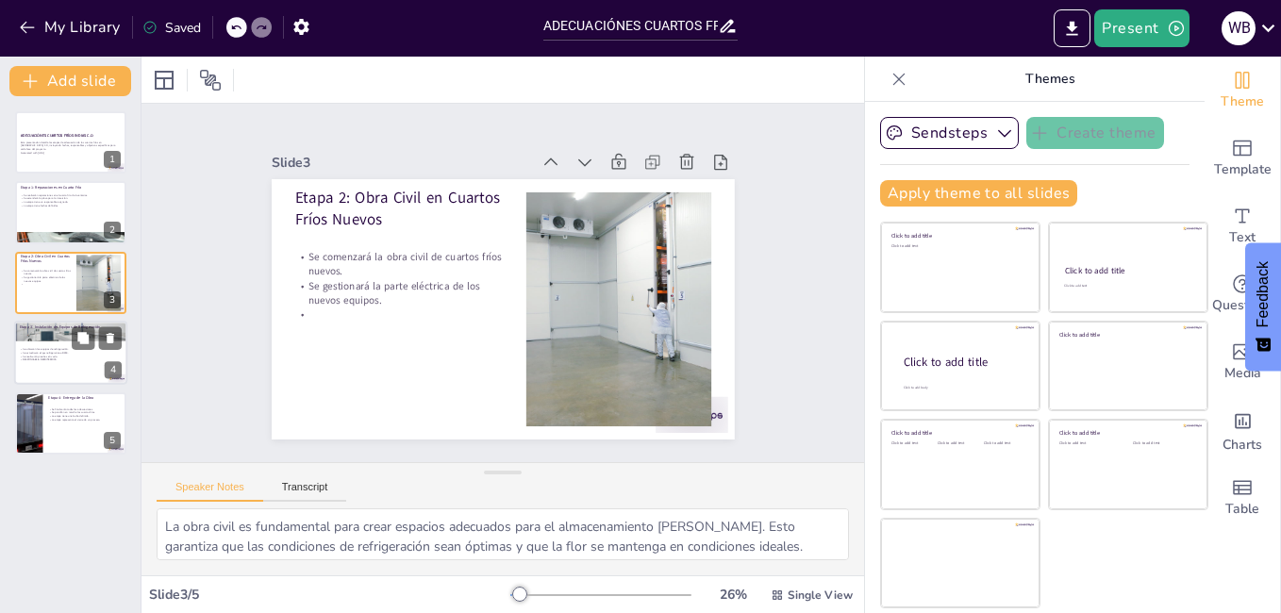
click at [45, 349] on p "Se ubicarán los equipos de refrigeración." at bounding box center [71, 350] width 102 height 4
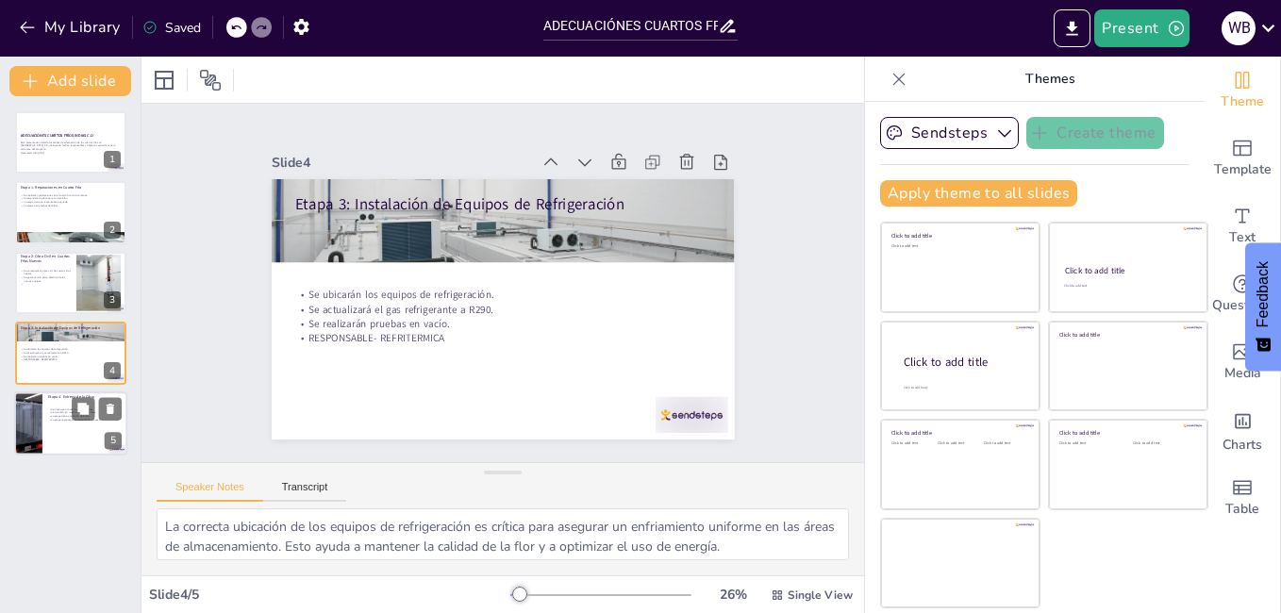
click at [51, 415] on p "La etapa tiene una fecha definida." at bounding box center [85, 416] width 74 height 4
type textarea "La finalización de todas las adecuaciones es un hito significativo. Esto garant…"
